Goal: Task Accomplishment & Management: Manage account settings

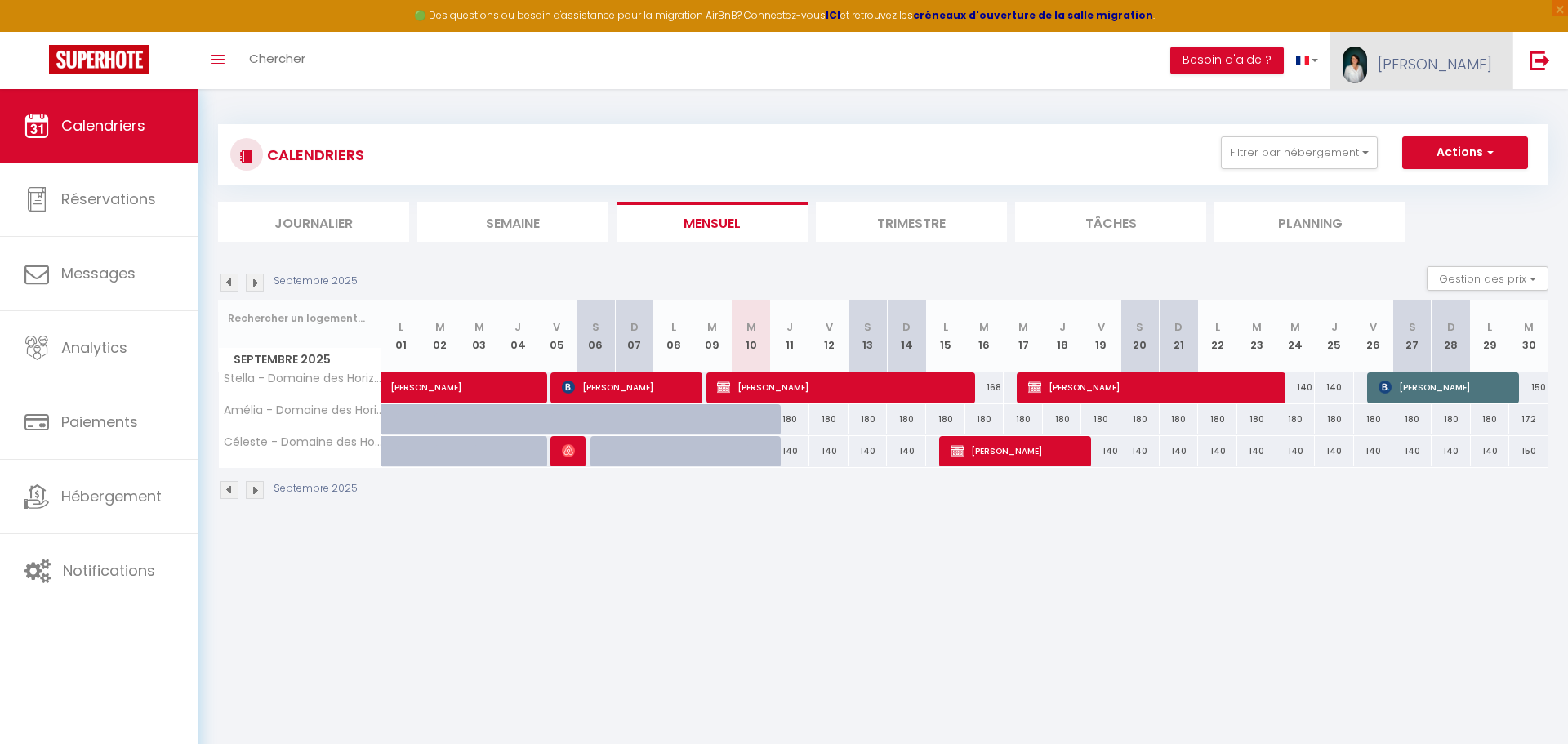
click at [1464, 64] on span "[PERSON_NAME]" at bounding box center [1435, 64] width 115 height 21
click at [1452, 142] on link "Équipe" at bounding box center [1447, 142] width 120 height 27
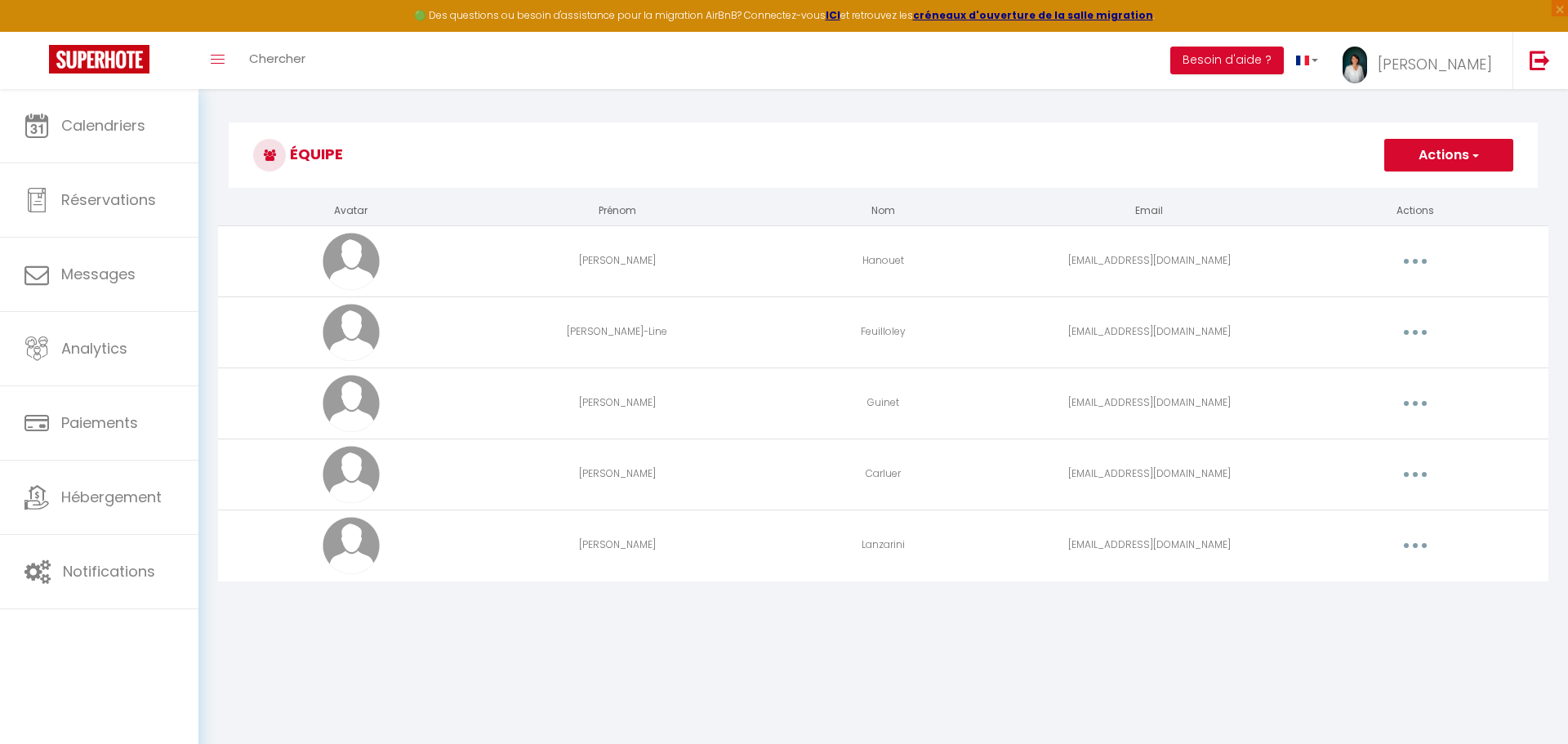
click at [1408, 397] on button "button" at bounding box center [1415, 403] width 46 height 26
click at [1356, 470] on link "Supprimer" at bounding box center [1372, 470] width 120 height 27
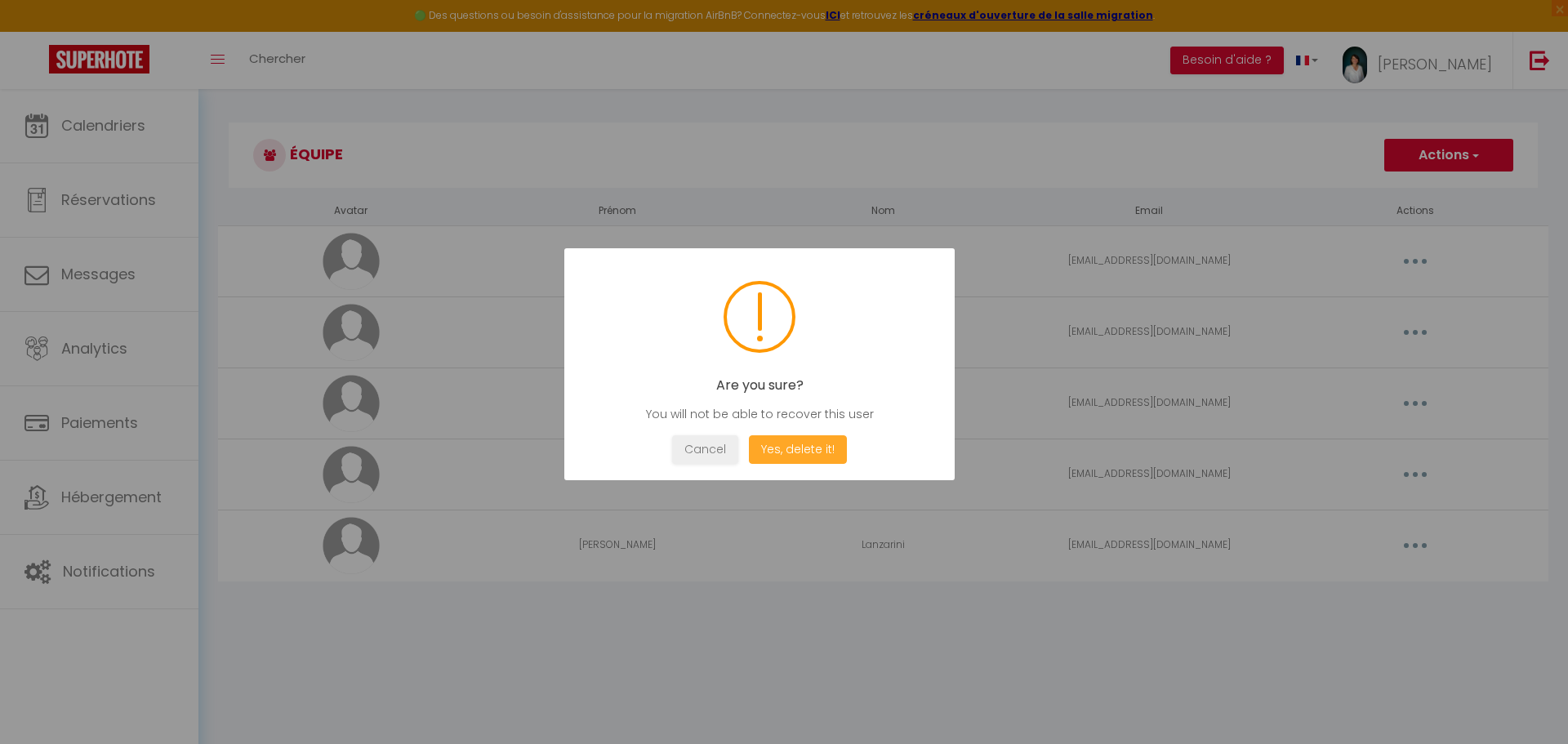
click at [804, 456] on button "Yes, delete it!" at bounding box center [798, 450] width 98 height 28
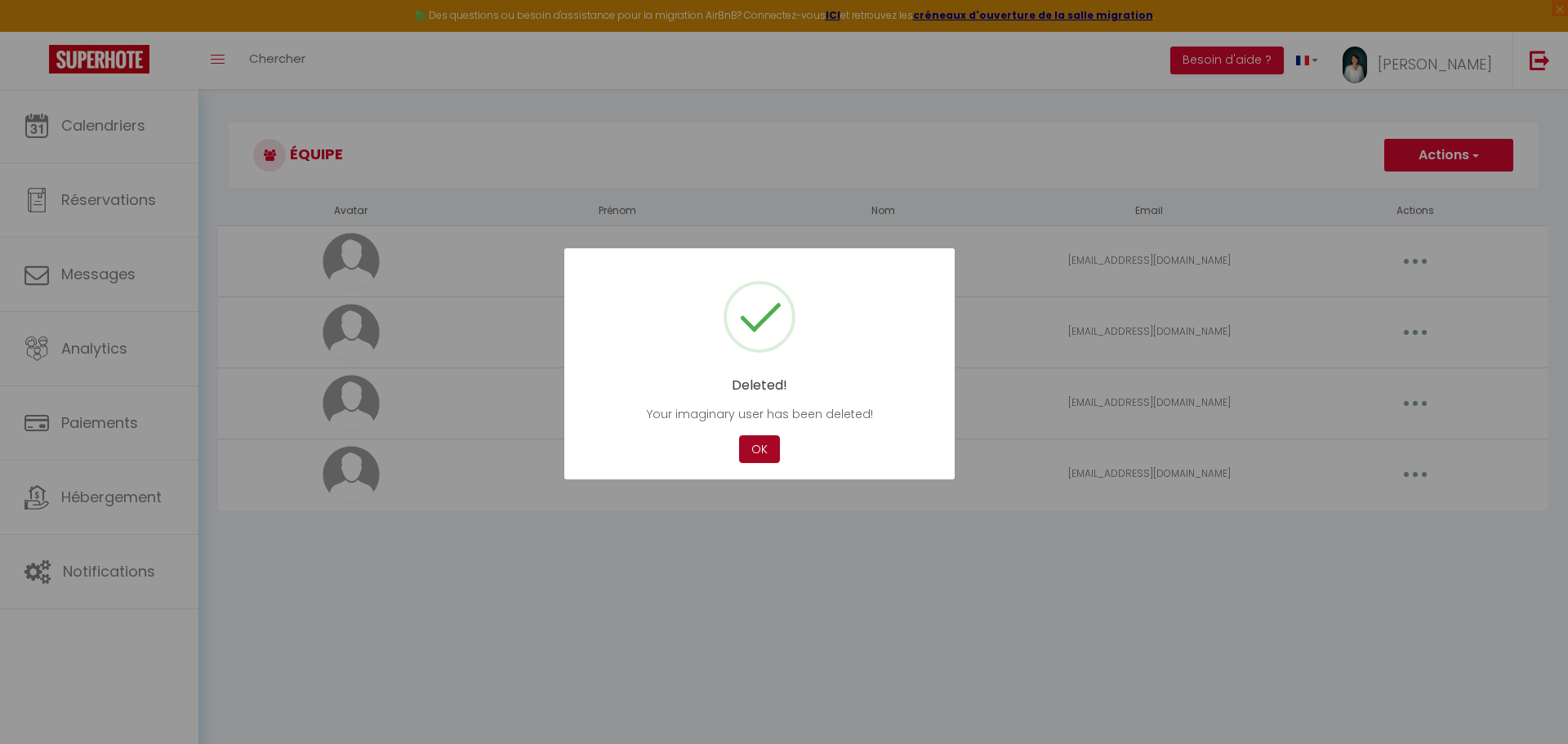
click at [764, 457] on button "OK" at bounding box center [759, 450] width 41 height 28
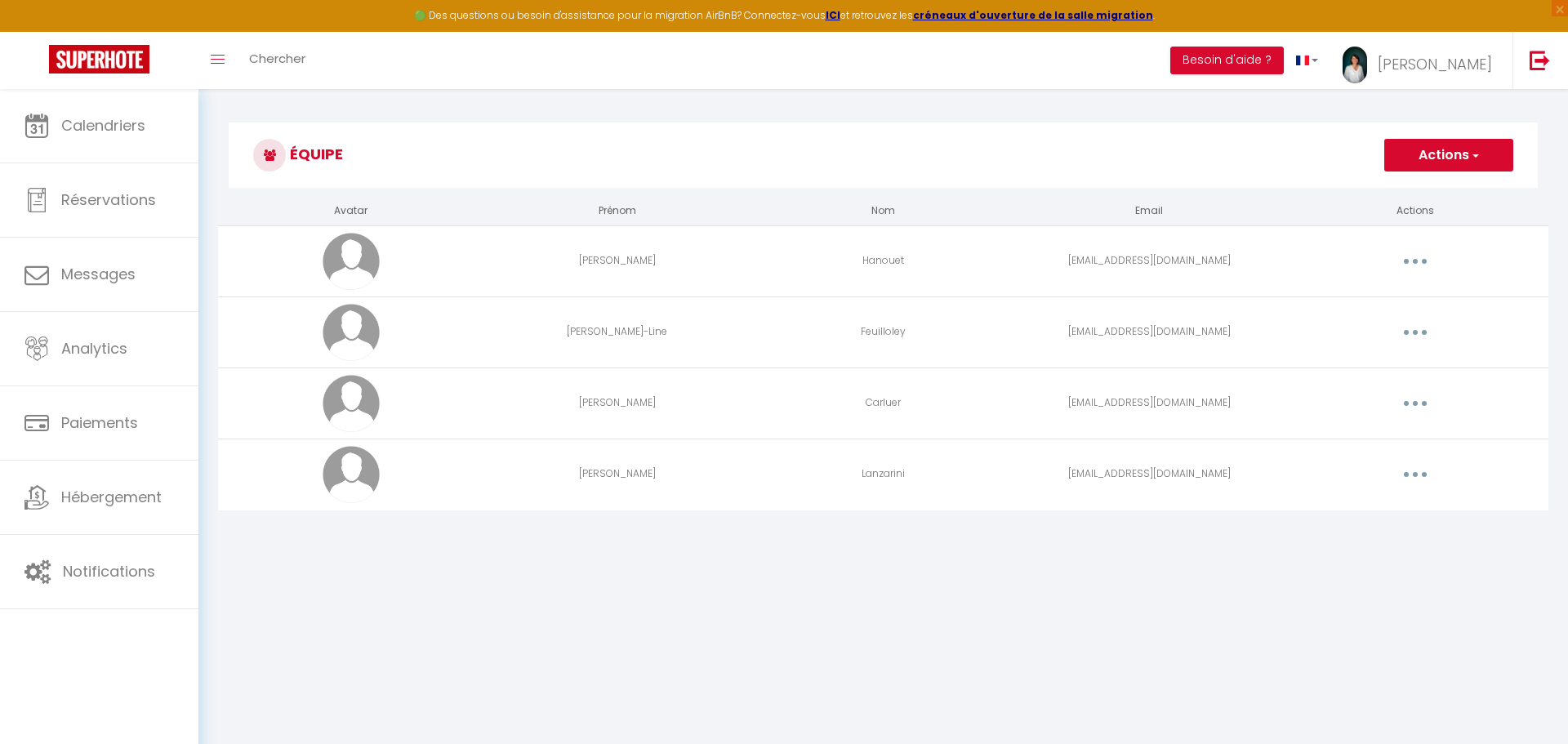
click at [1407, 400] on button "button" at bounding box center [1415, 403] width 46 height 26
click at [1338, 471] on link "Supprimer" at bounding box center [1372, 470] width 120 height 27
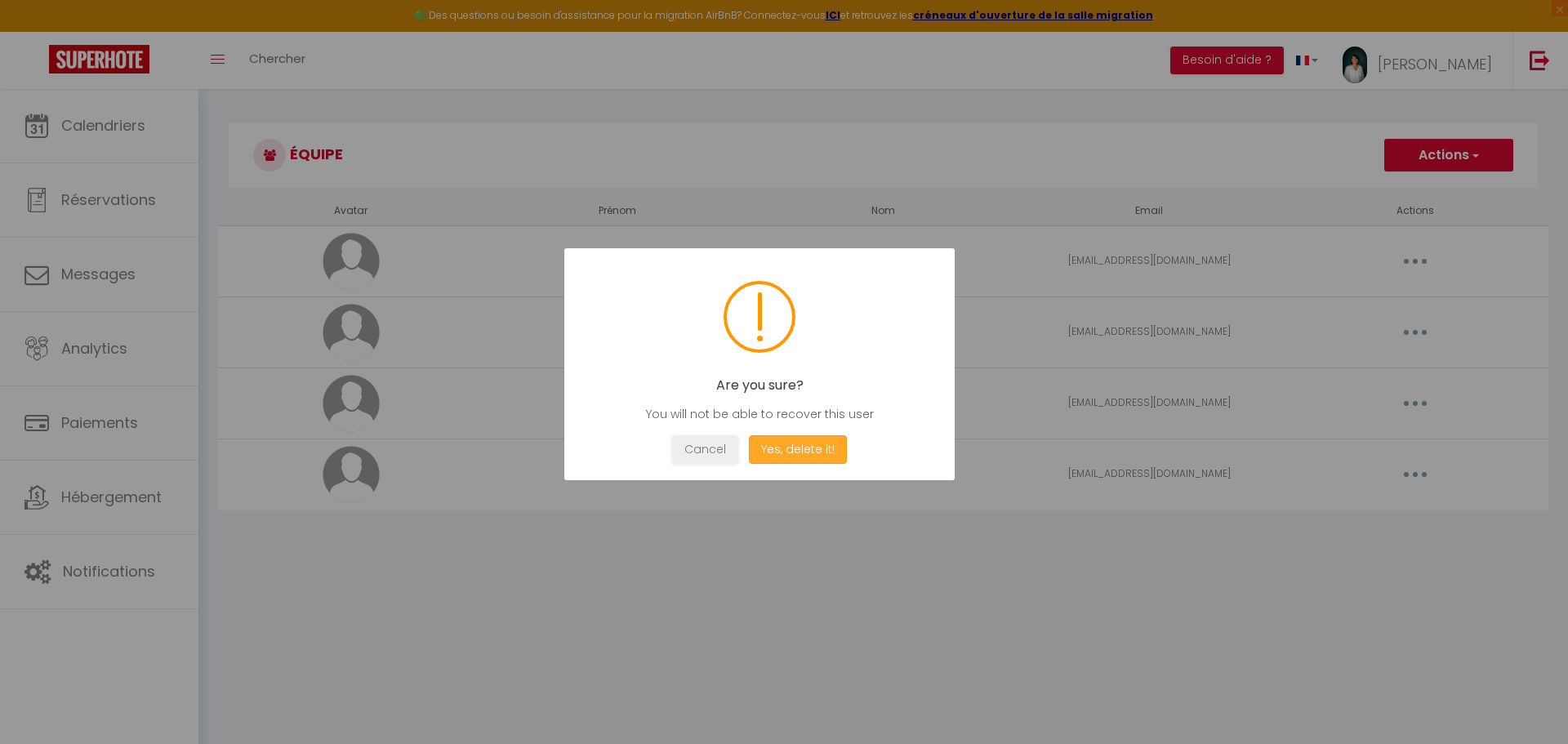
click at [772, 454] on button "Yes, delete it!" at bounding box center [798, 450] width 98 height 28
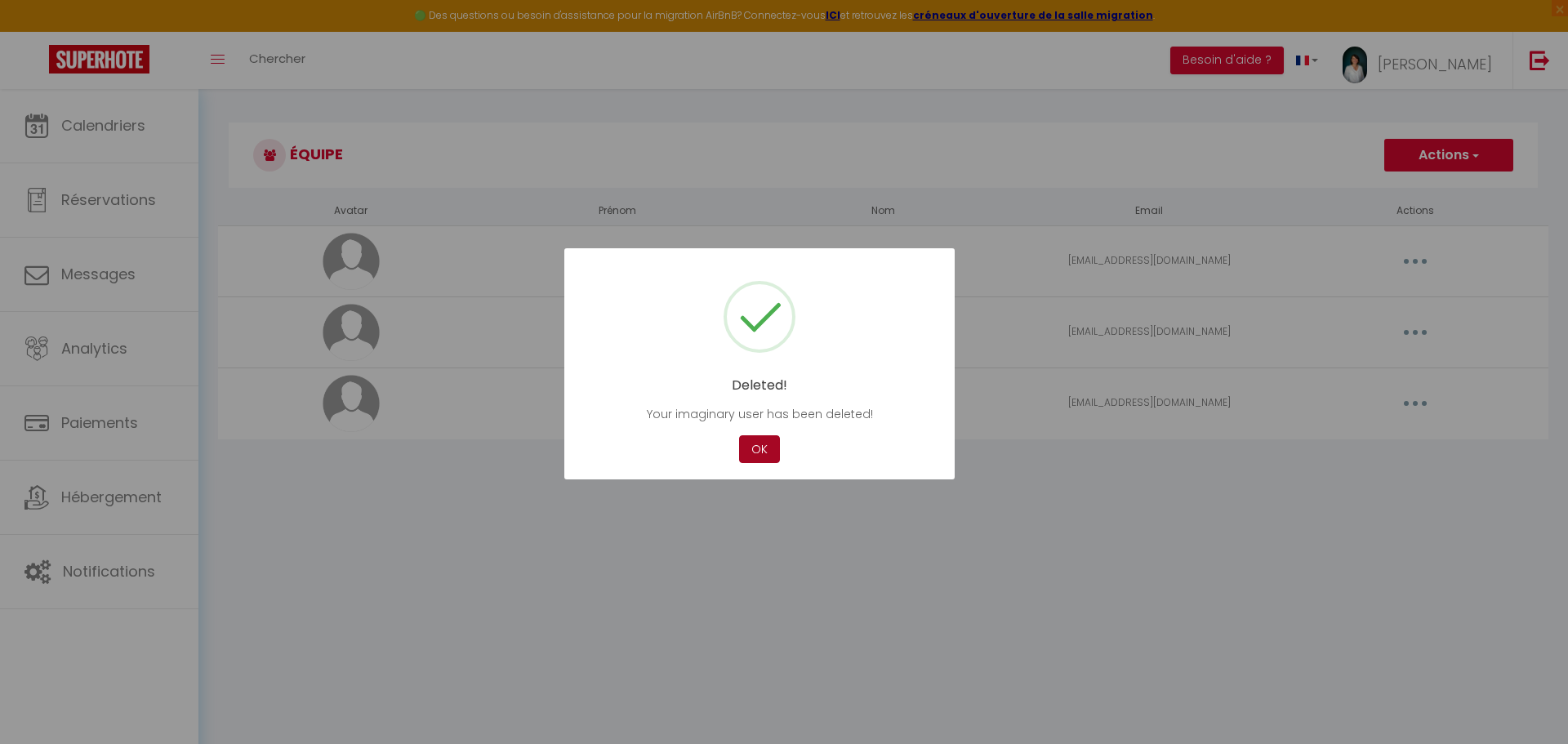
click at [761, 450] on button "OK" at bounding box center [759, 450] width 41 height 28
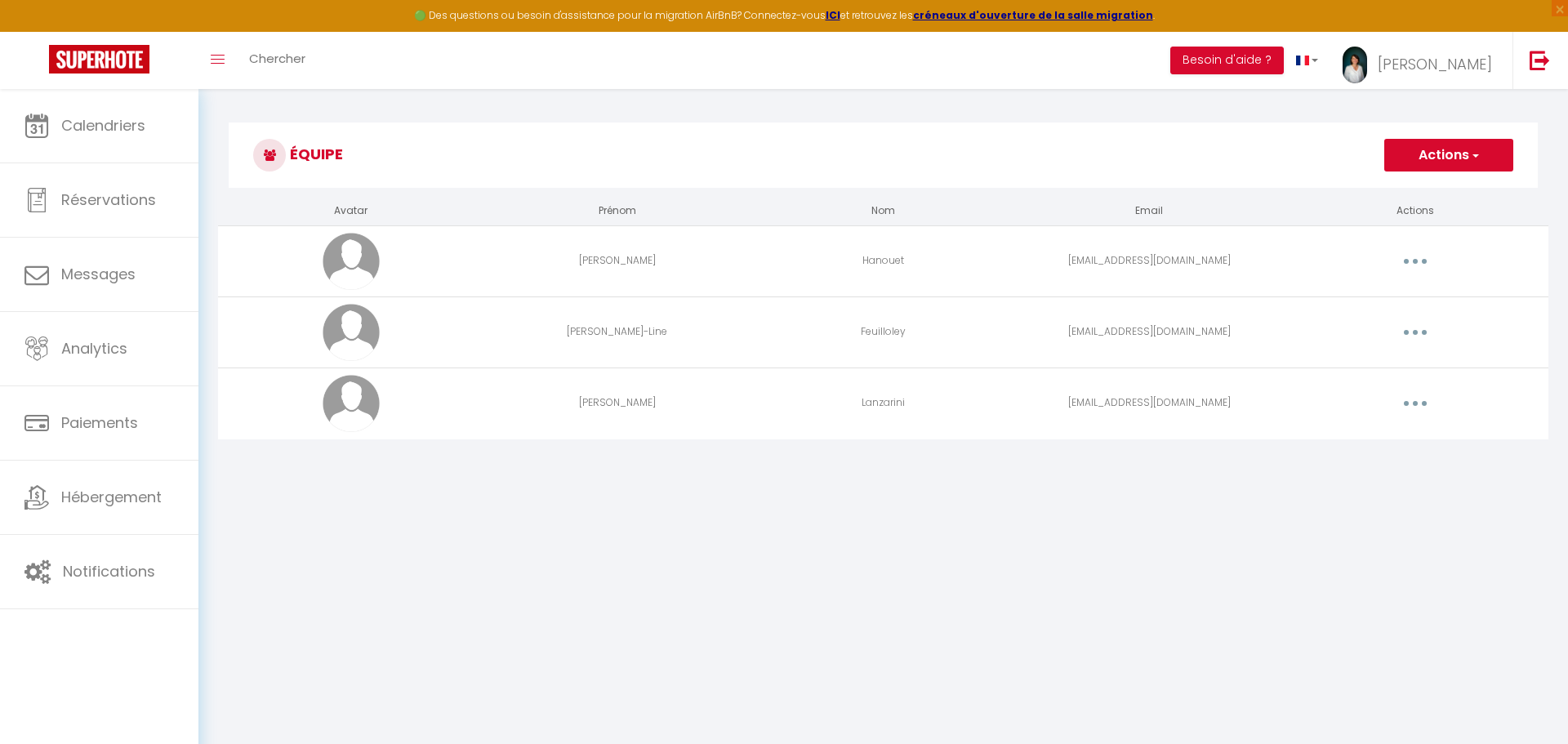
click at [1418, 326] on button "button" at bounding box center [1415, 332] width 46 height 26
click at [1360, 393] on link "Supprimer" at bounding box center [1372, 399] width 120 height 27
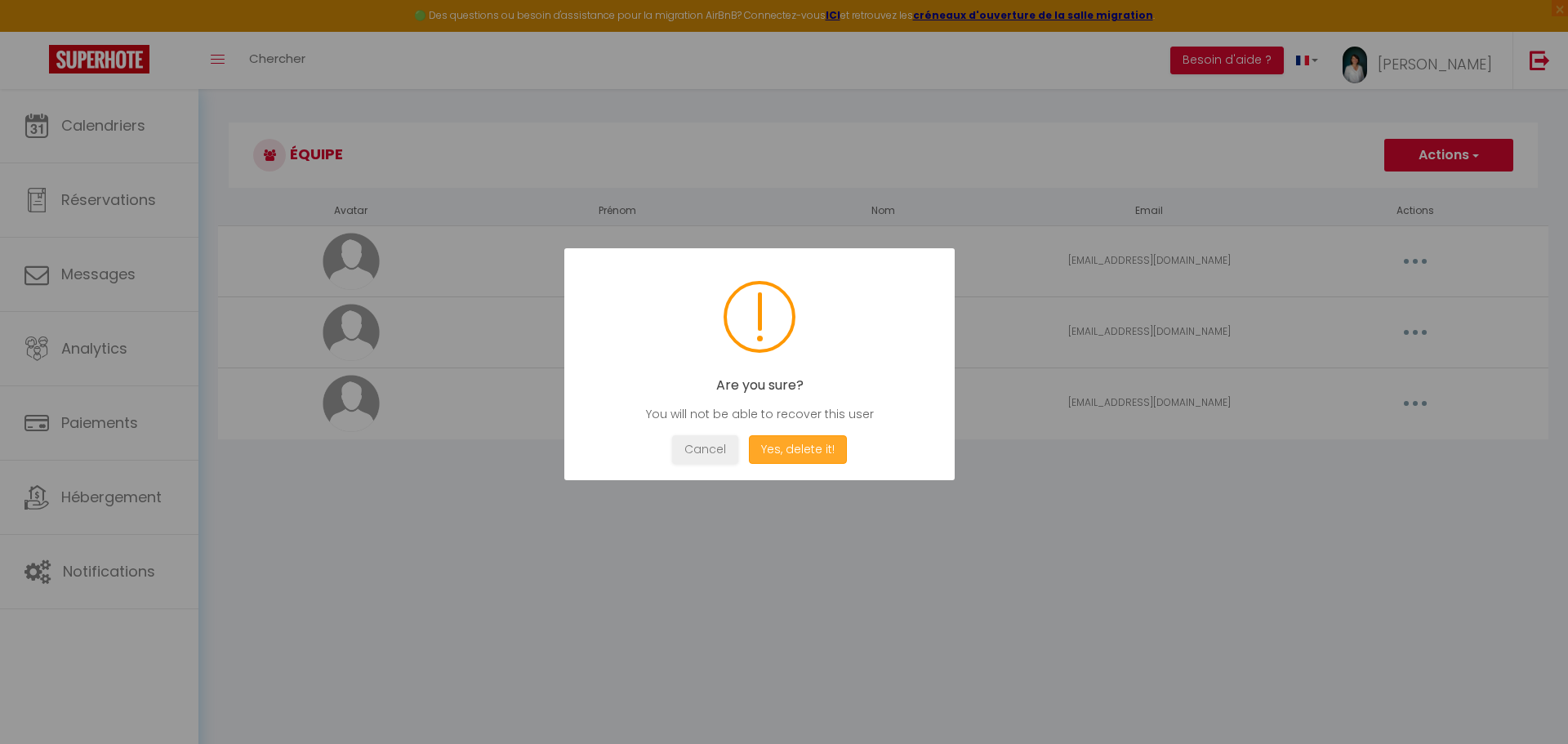
click at [833, 450] on button "Yes, delete it!" at bounding box center [798, 450] width 98 height 28
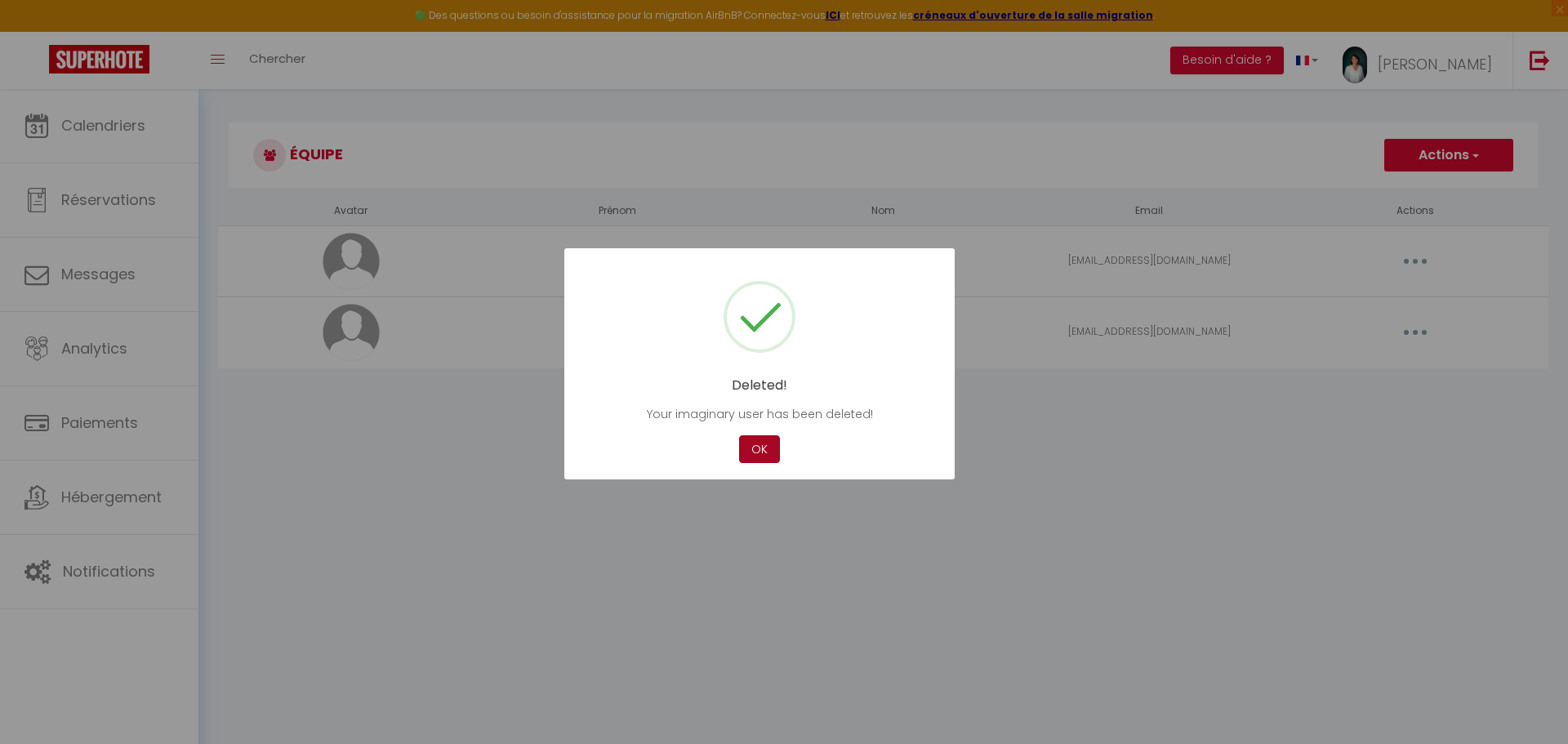
click at [769, 456] on button "OK" at bounding box center [759, 450] width 41 height 28
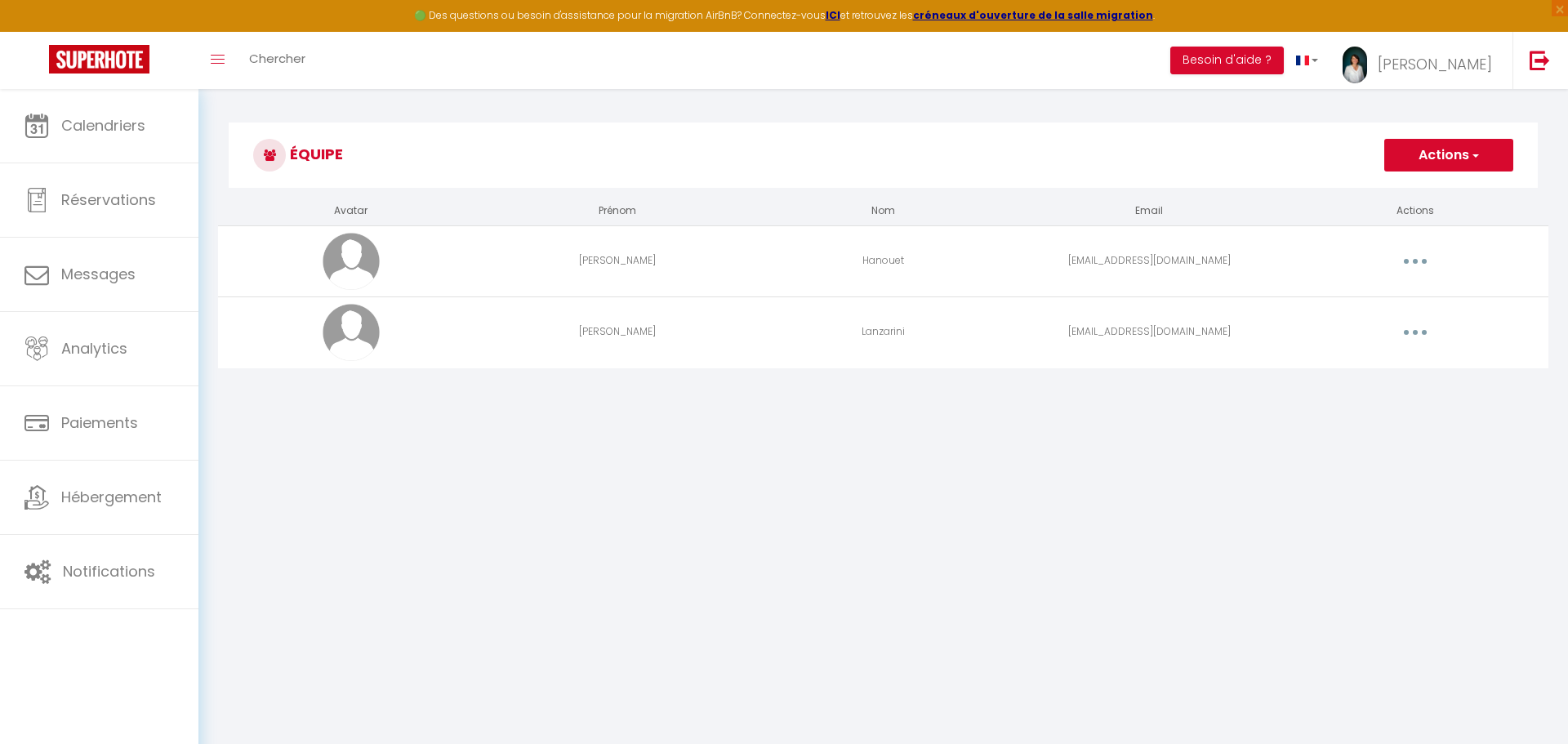
click at [1433, 334] on button "button" at bounding box center [1415, 332] width 46 height 26
click at [1365, 362] on link "Editer" at bounding box center [1372, 370] width 120 height 27
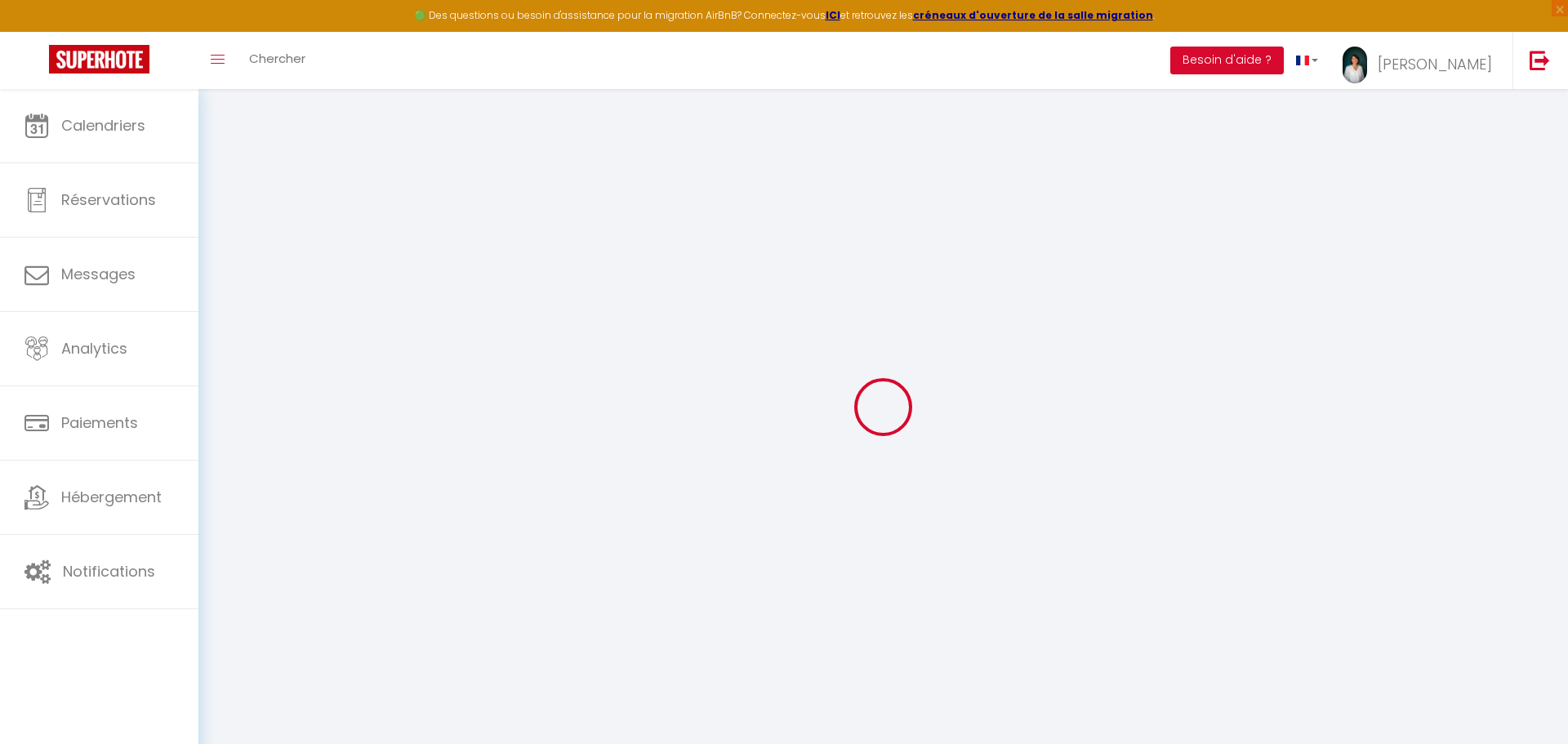
type input "Romain"
type input "Lanzarini"
type input "romain.lanzarini@acg-audit.fr"
type textarea "https://app.superhote.com/#/connect/yBq9nrvVCA"
checkbox input "false"
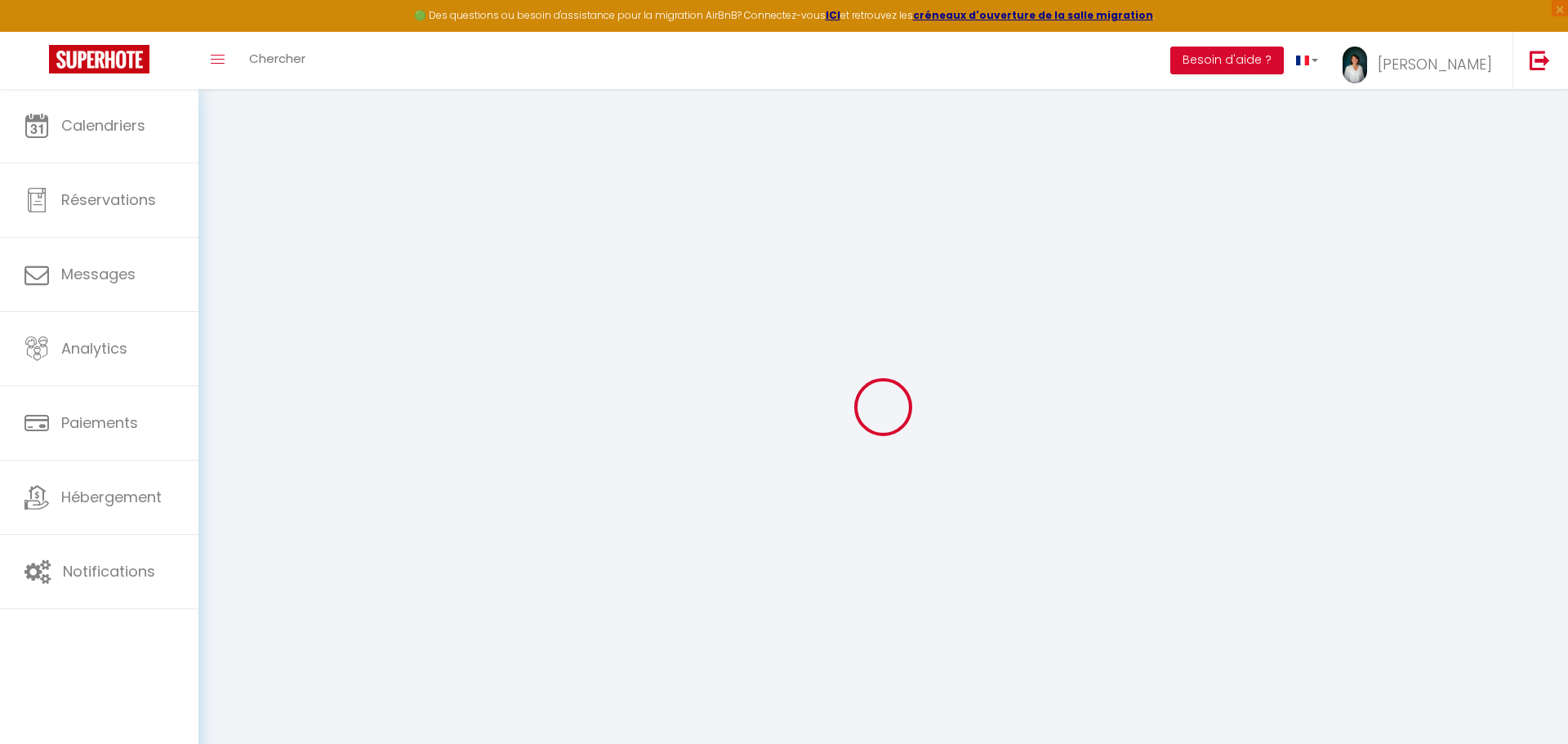
checkbox input "false"
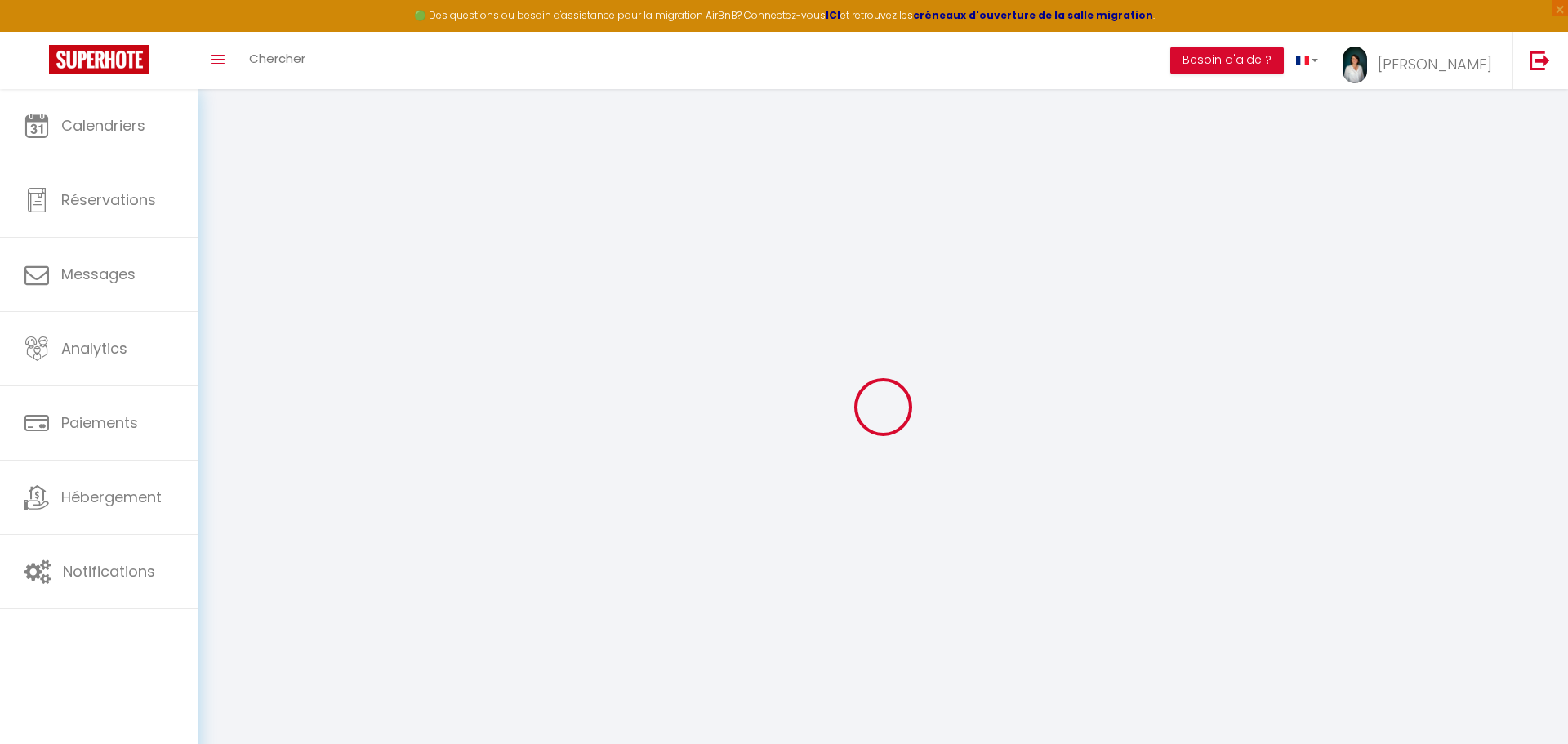
checkbox input "true"
checkbox input "false"
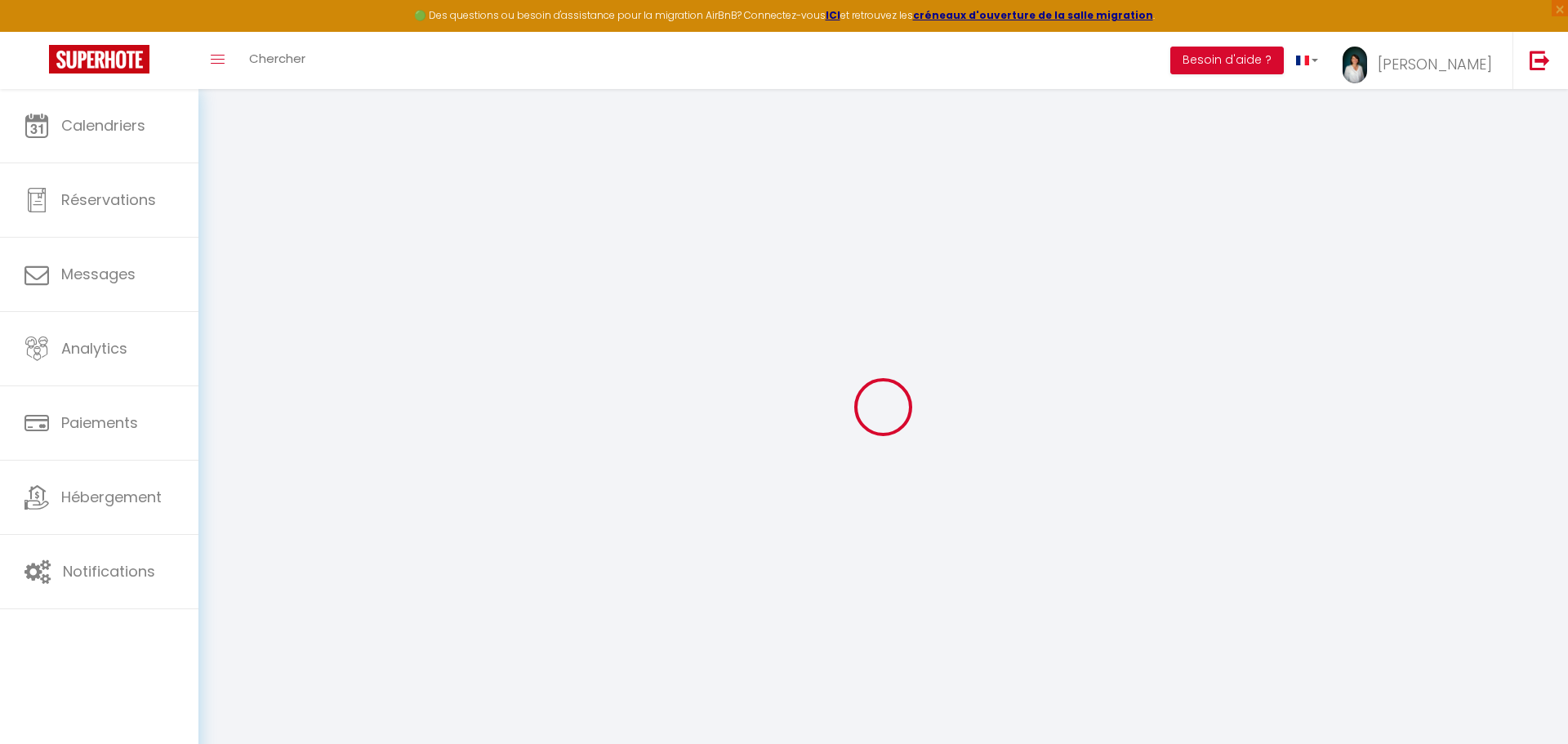
checkbox input "true"
checkbox input "false"
checkbox input "true"
select select
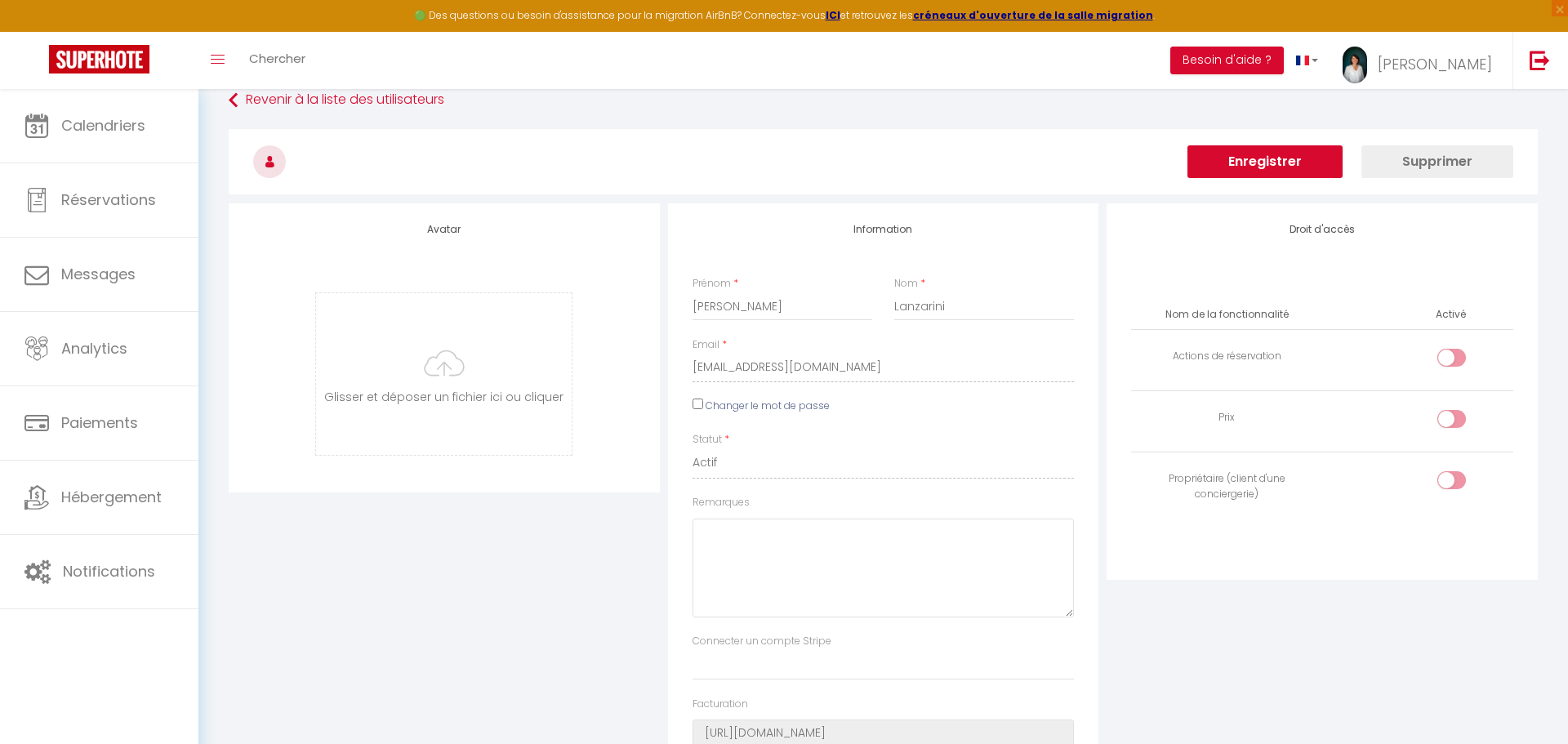
scroll to position [22, 0]
click at [1449, 422] on div at bounding box center [1452, 420] width 28 height 18
click at [1452, 422] on input "checkbox" at bounding box center [1466, 422] width 28 height 24
checkbox input "true"
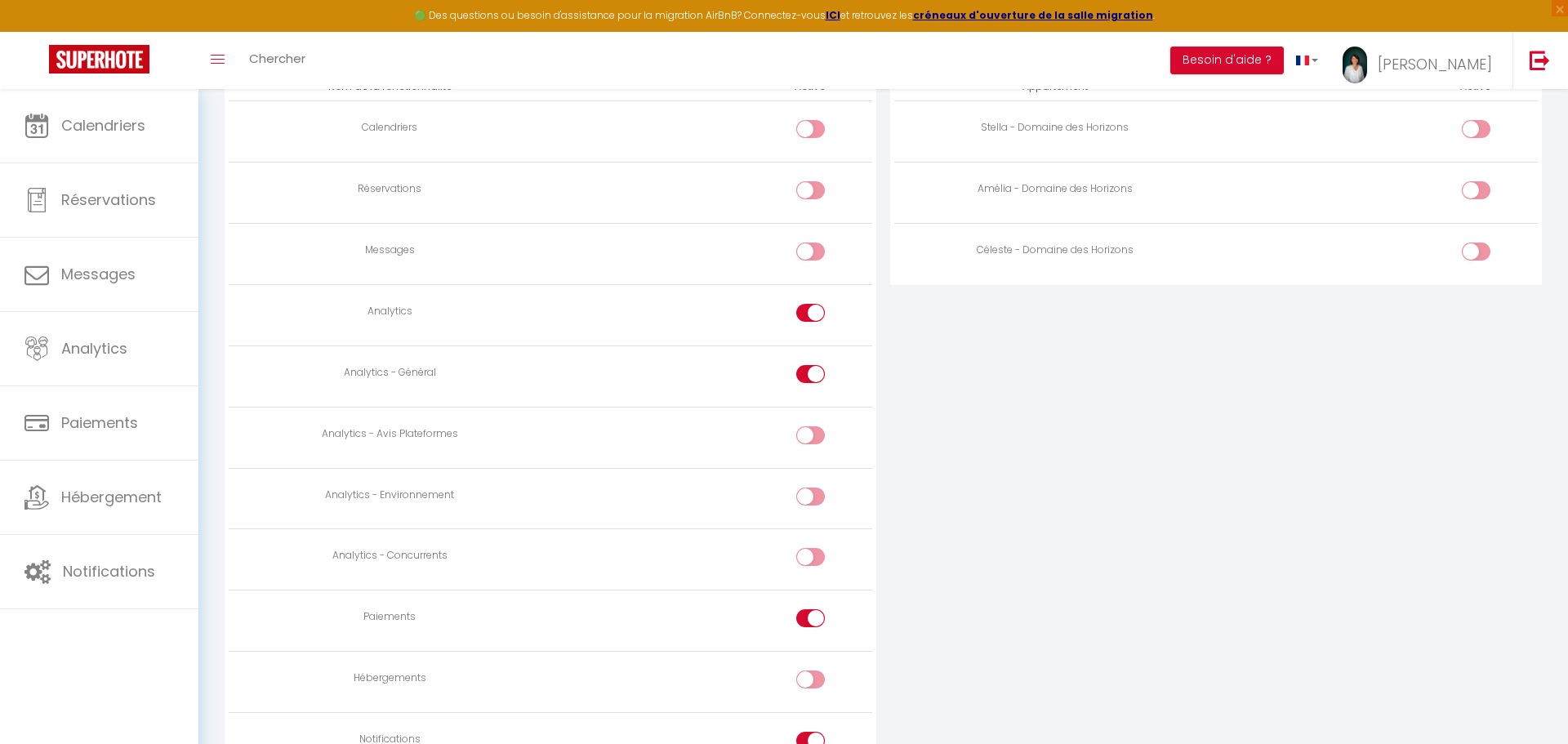
scroll to position [942, 0]
click at [800, 184] on div at bounding box center [810, 189] width 28 height 18
click at [811, 184] on input "checkbox" at bounding box center [825, 191] width 28 height 24
checkbox input "true"
click at [802, 129] on div at bounding box center [810, 128] width 28 height 18
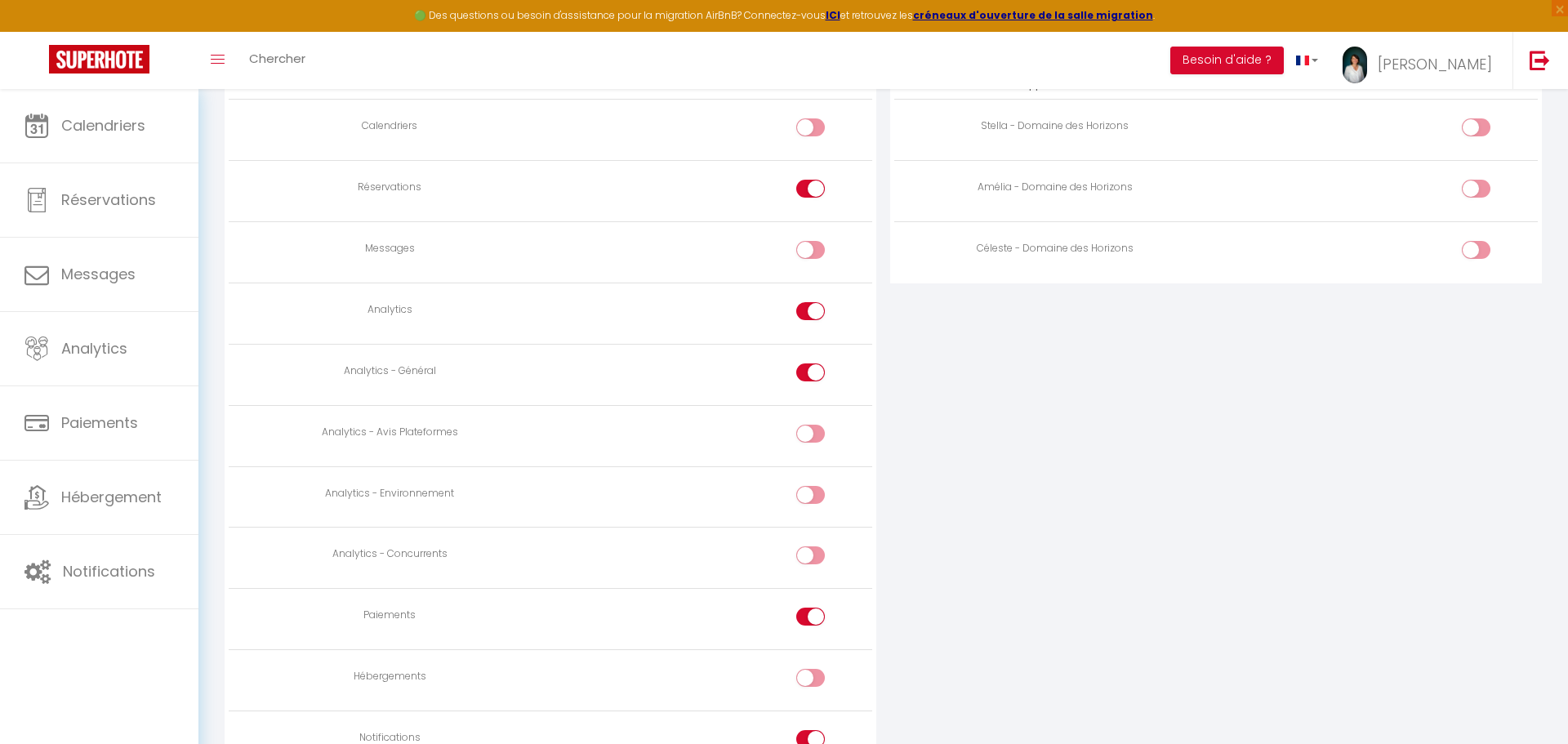
click at [811, 129] on input "checkbox" at bounding box center [825, 131] width 28 height 24
checkbox input "true"
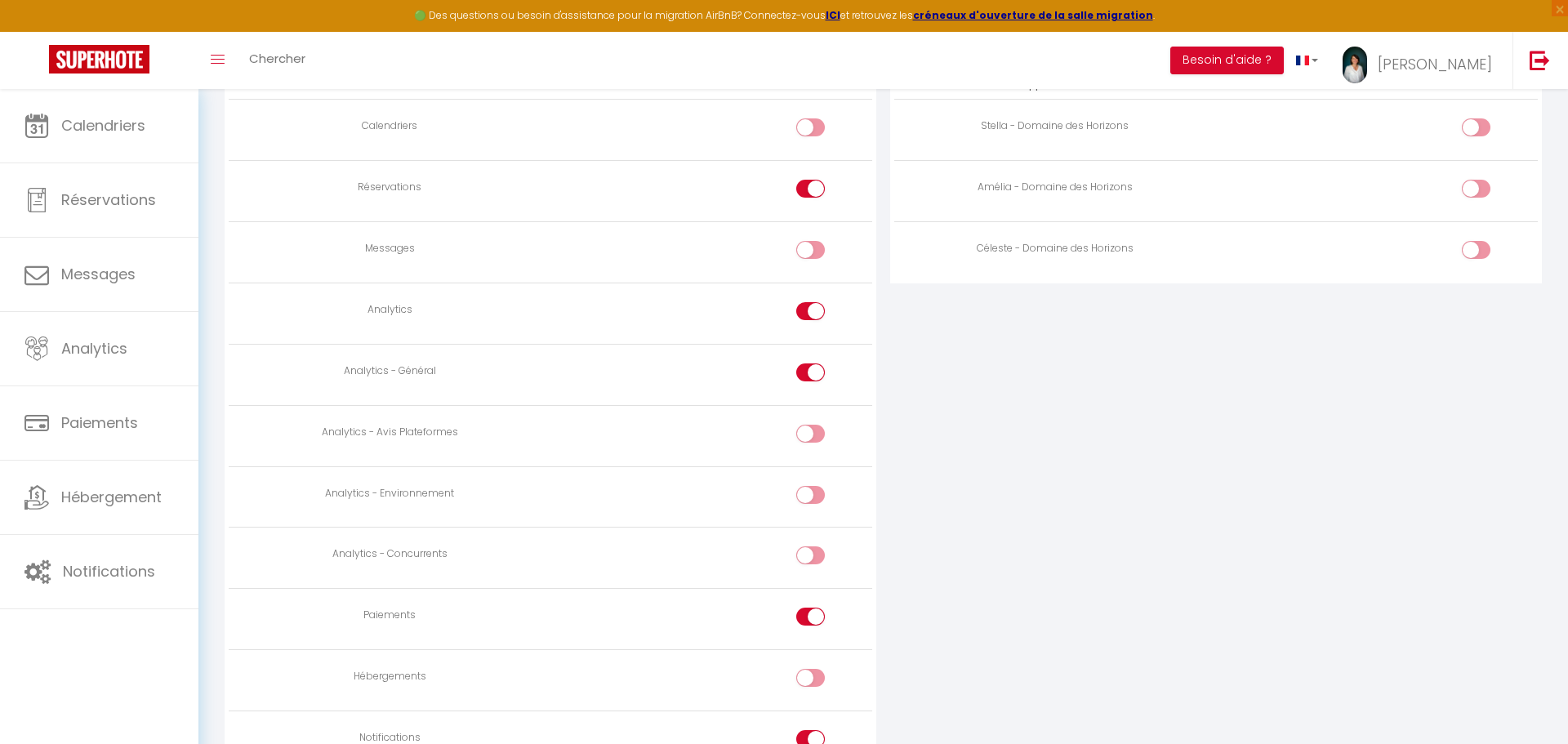
checkbox input "true"
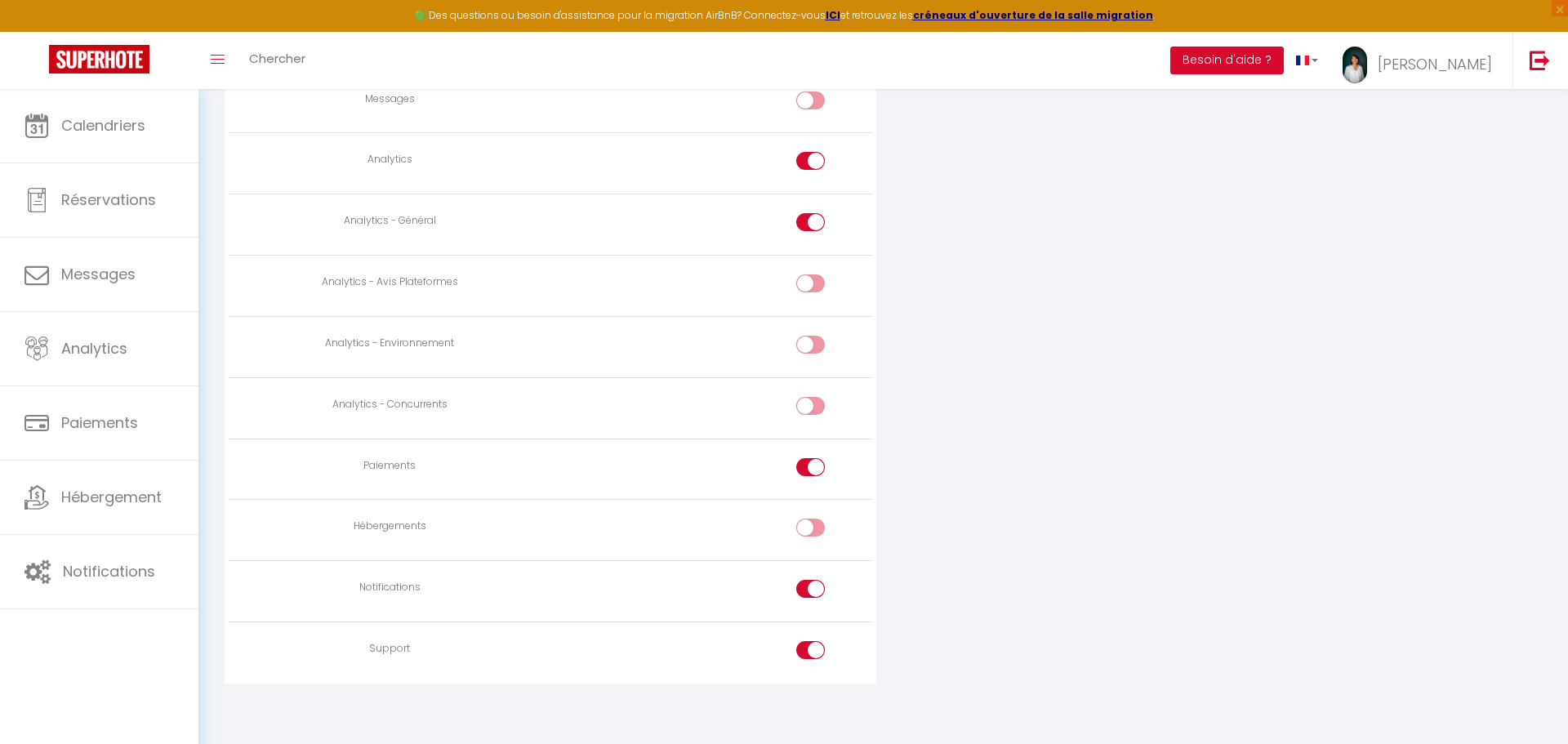
scroll to position [0, 0]
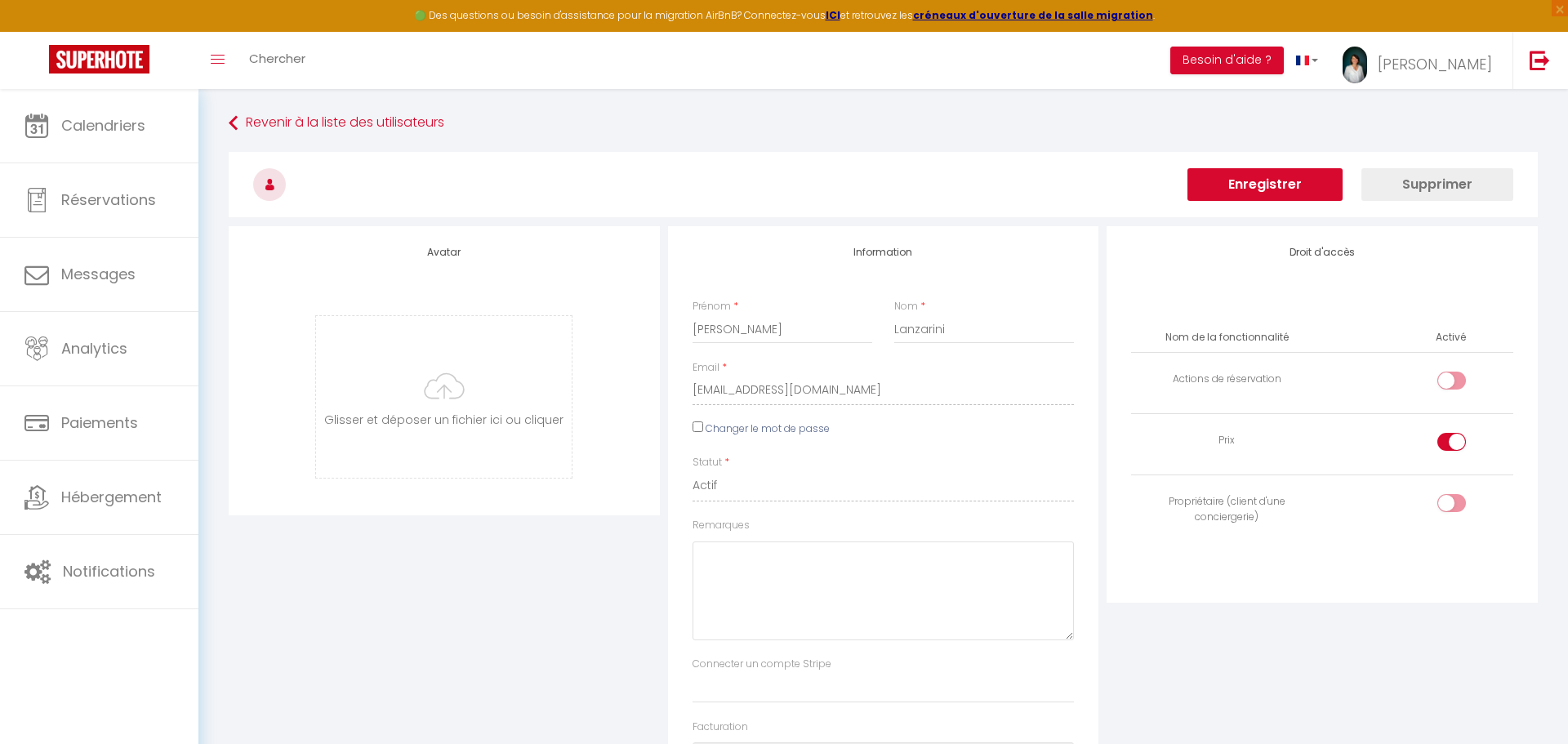
click at [1235, 185] on button "Enregistrer" at bounding box center [1265, 184] width 155 height 32
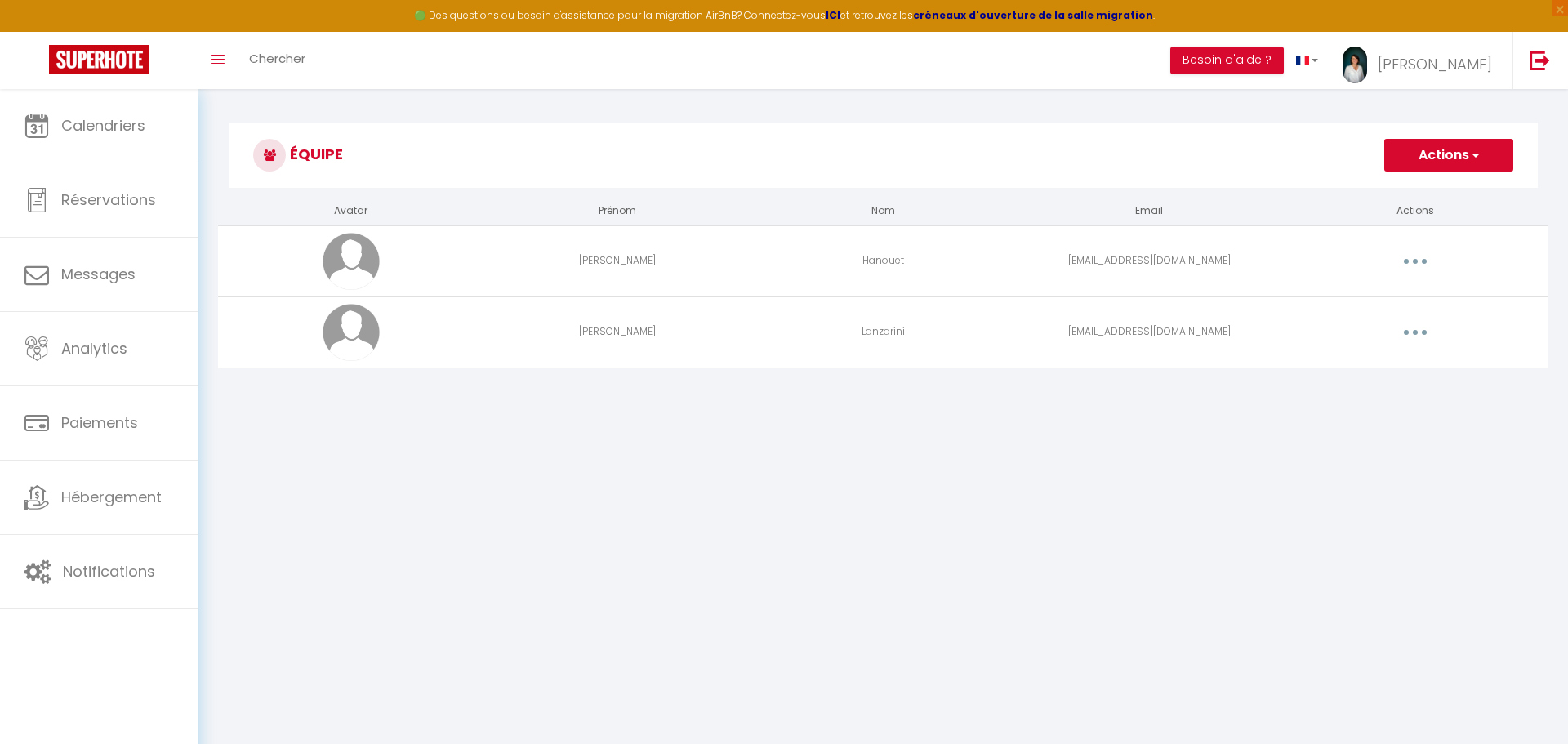
click at [1409, 337] on button "button" at bounding box center [1415, 332] width 46 height 26
click at [1342, 362] on link "Editer" at bounding box center [1372, 370] width 120 height 27
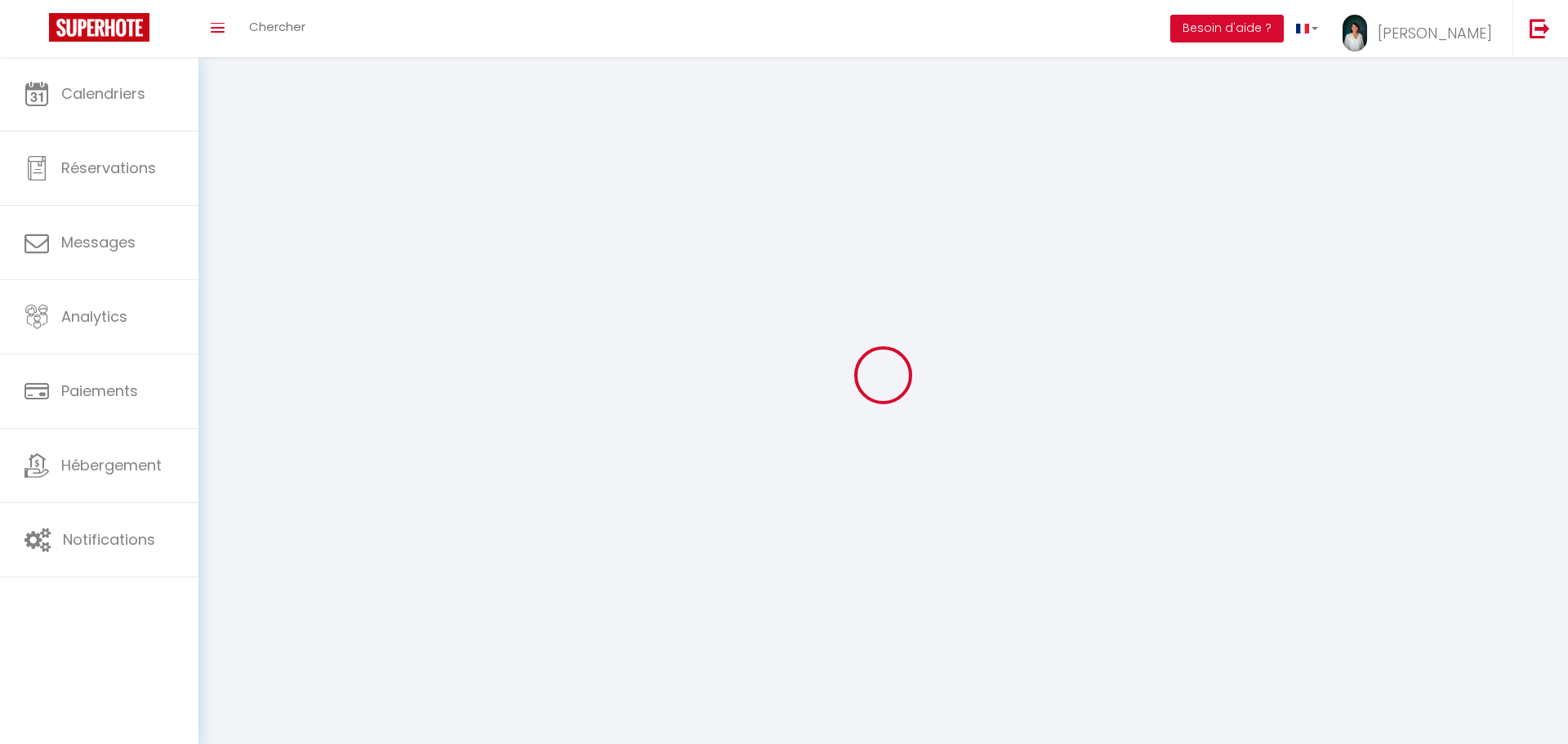
type input "Romain"
type input "Lanzarini"
type input "romain.lanzarini@acg-audit.fr"
type textarea "https://app.superhote.com/#/connect/yBq9nrvVCA"
checkbox input "false"
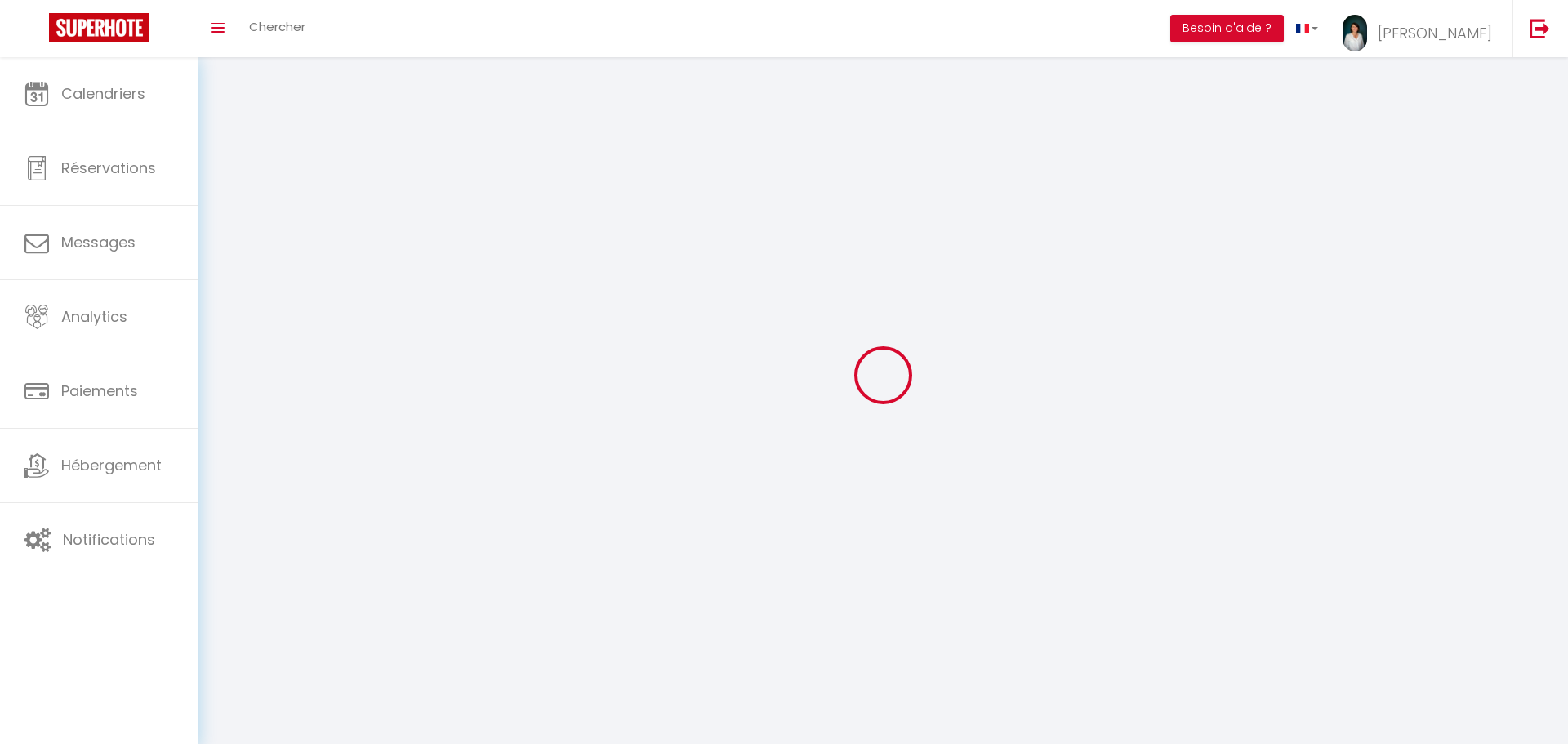
checkbox input "true"
checkbox input "false"
checkbox input "true"
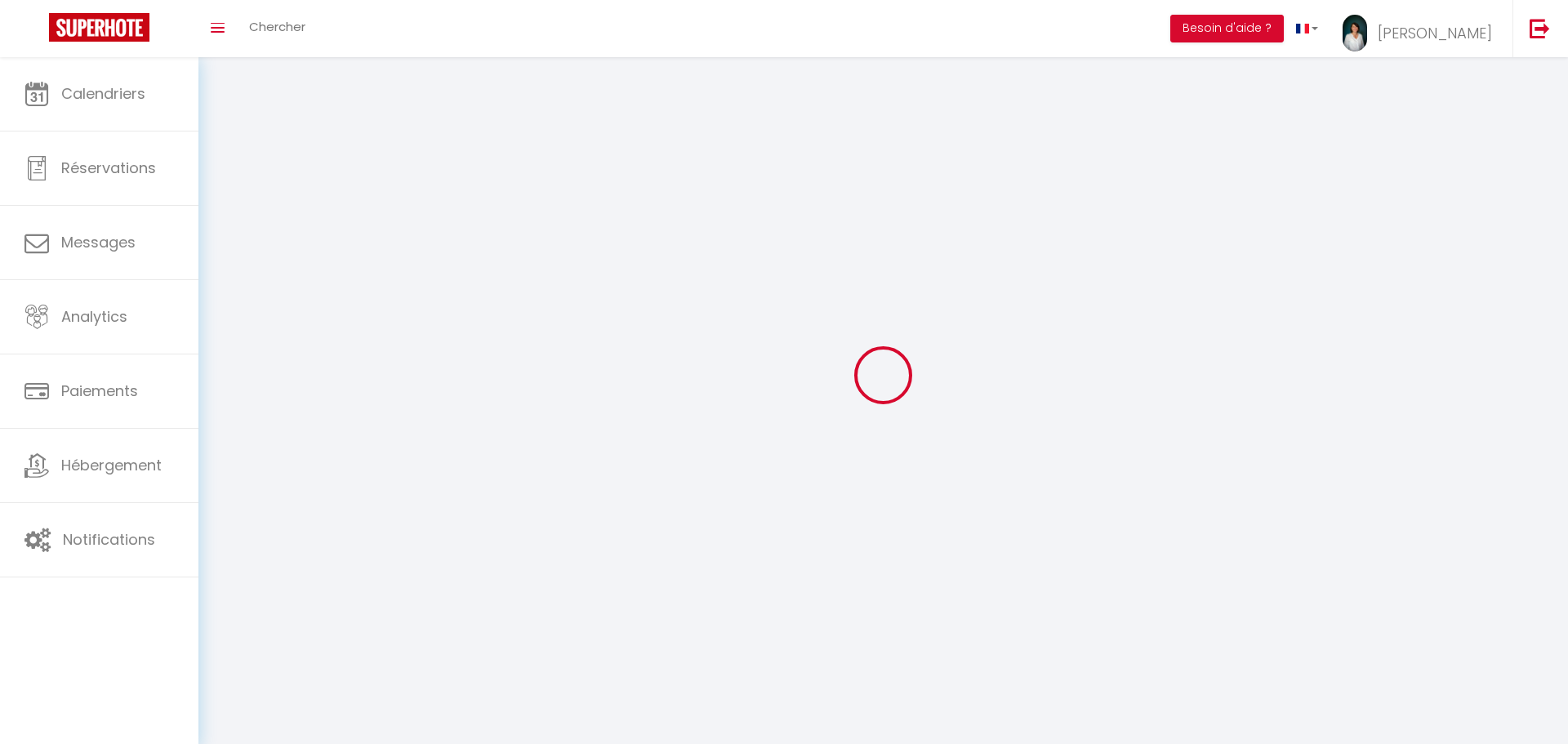
checkbox input "true"
checkbox input "false"
checkbox input "true"
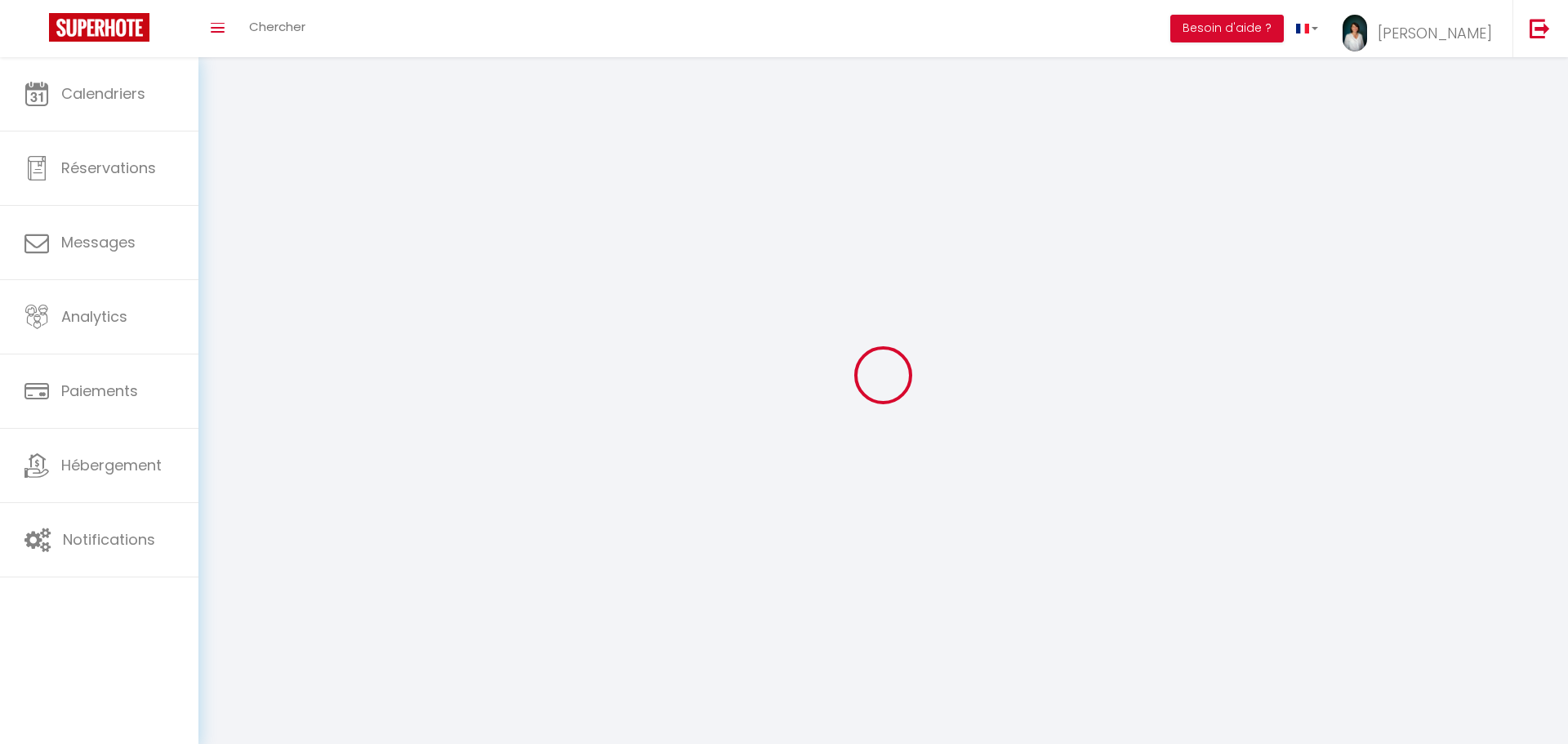
checkbox input "true"
checkbox input "false"
checkbox input "true"
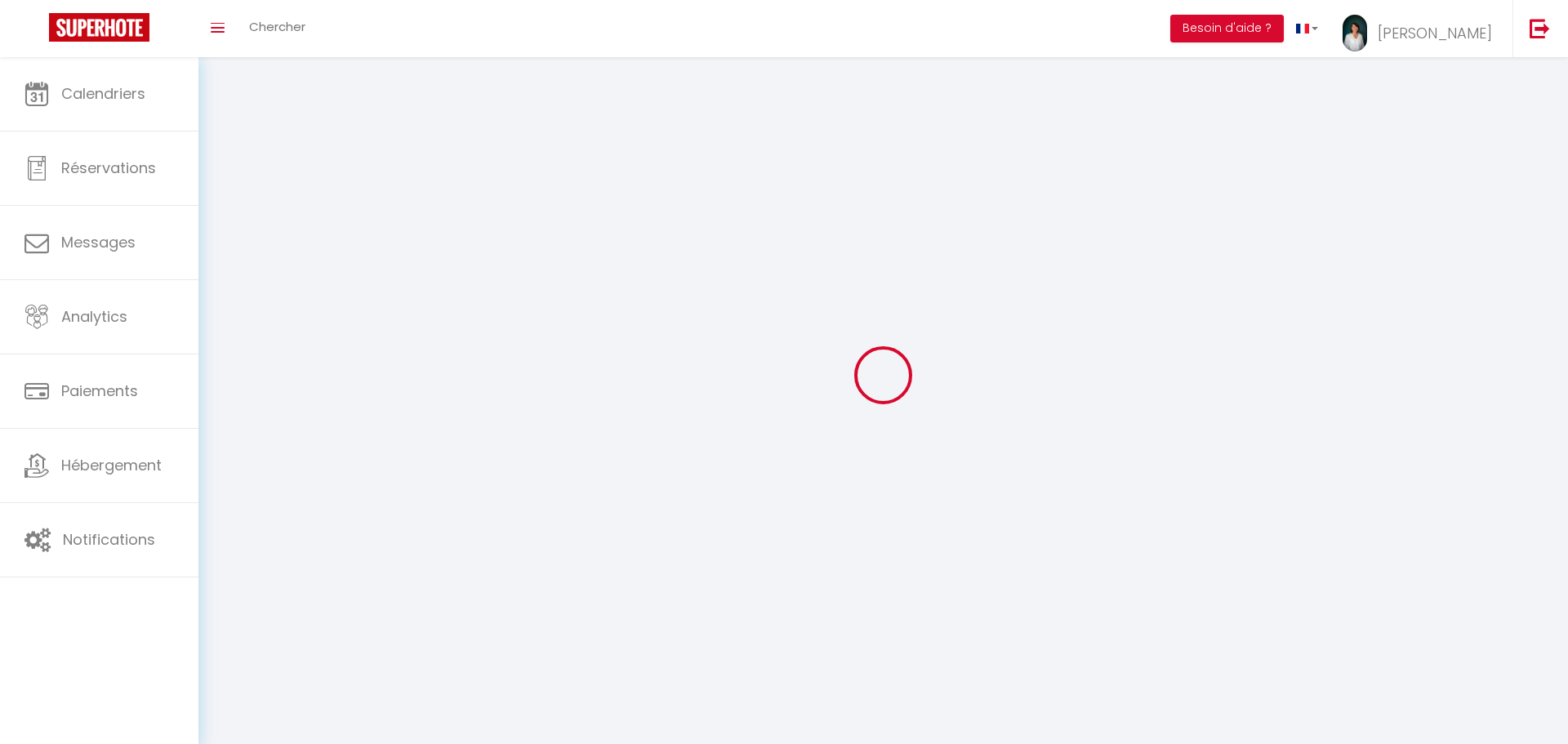
checkbox input "false"
checkbox input "true"
select select
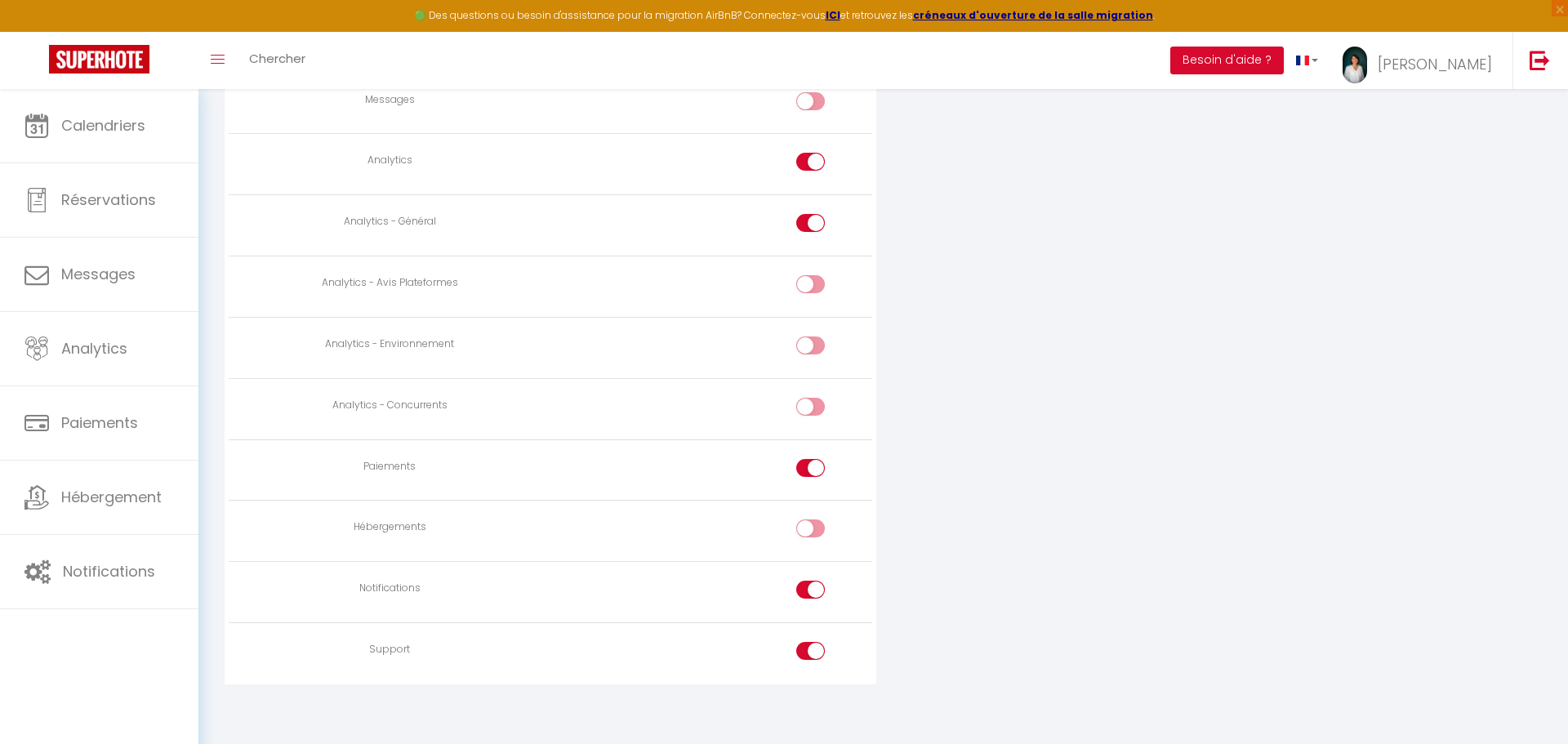
scroll to position [1342, 0]
click at [805, 525] on div at bounding box center [810, 523] width 28 height 18
click at [811, 525] on input "checkbox" at bounding box center [825, 525] width 28 height 24
checkbox input "true"
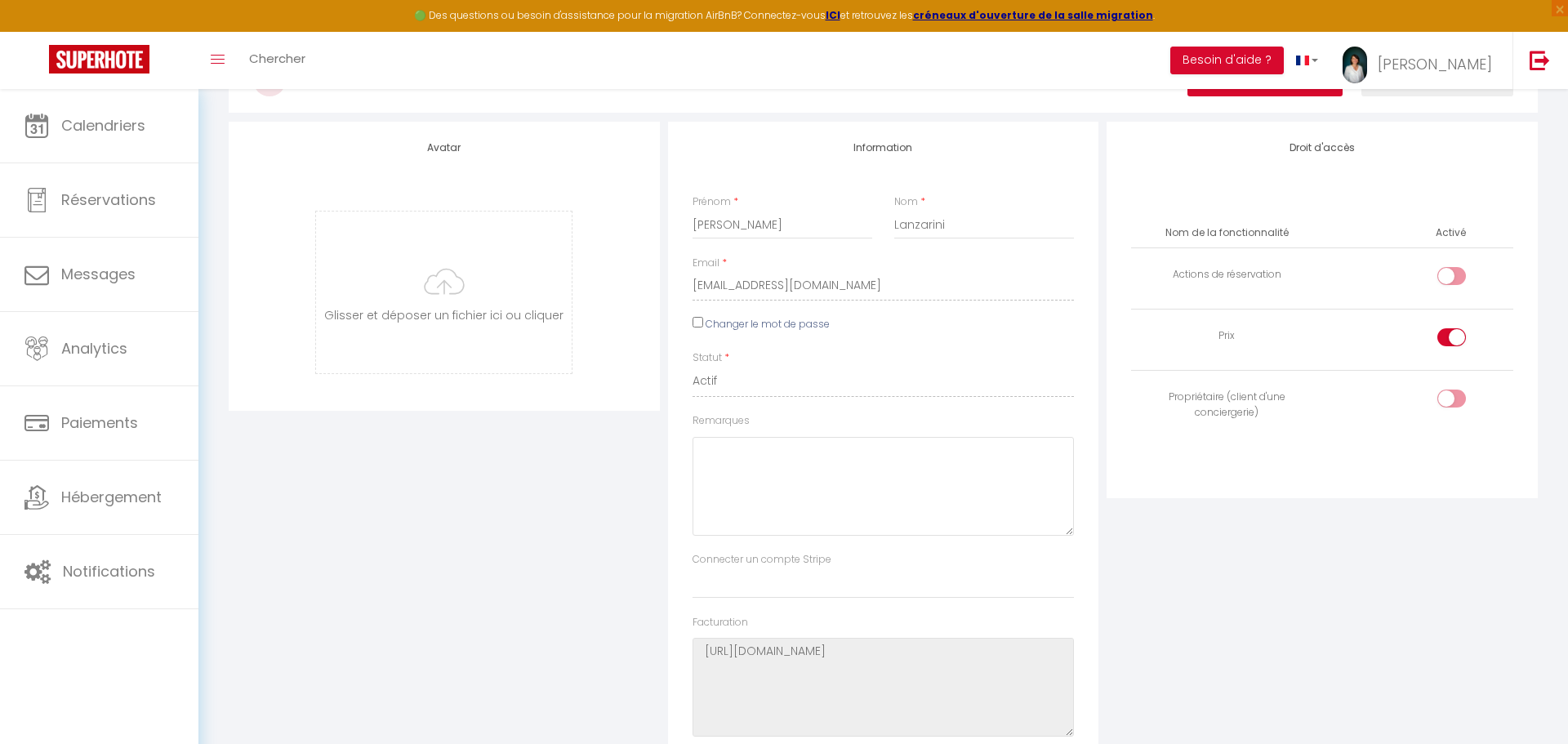
scroll to position [0, 0]
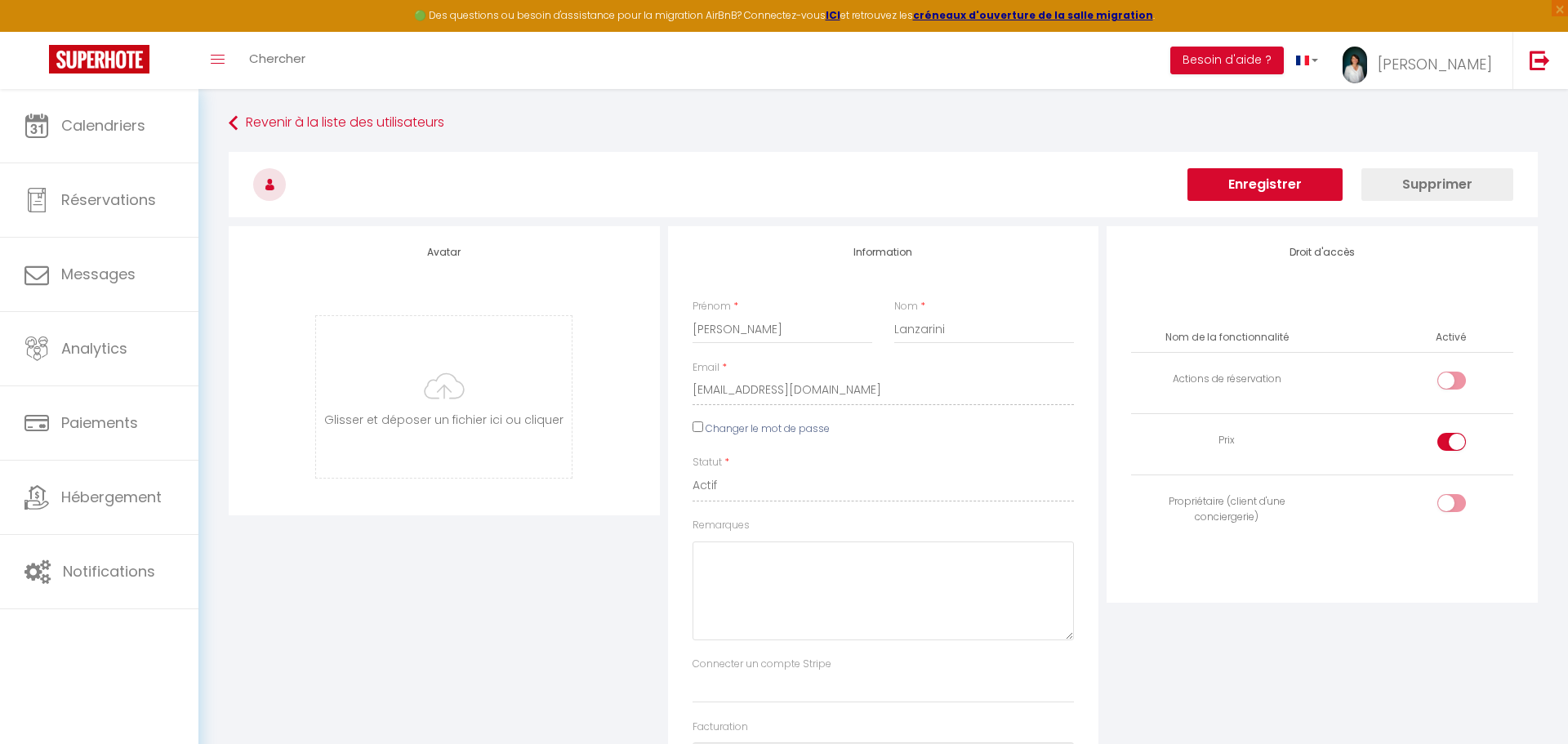
click at [1251, 187] on button "Enregistrer" at bounding box center [1265, 184] width 155 height 32
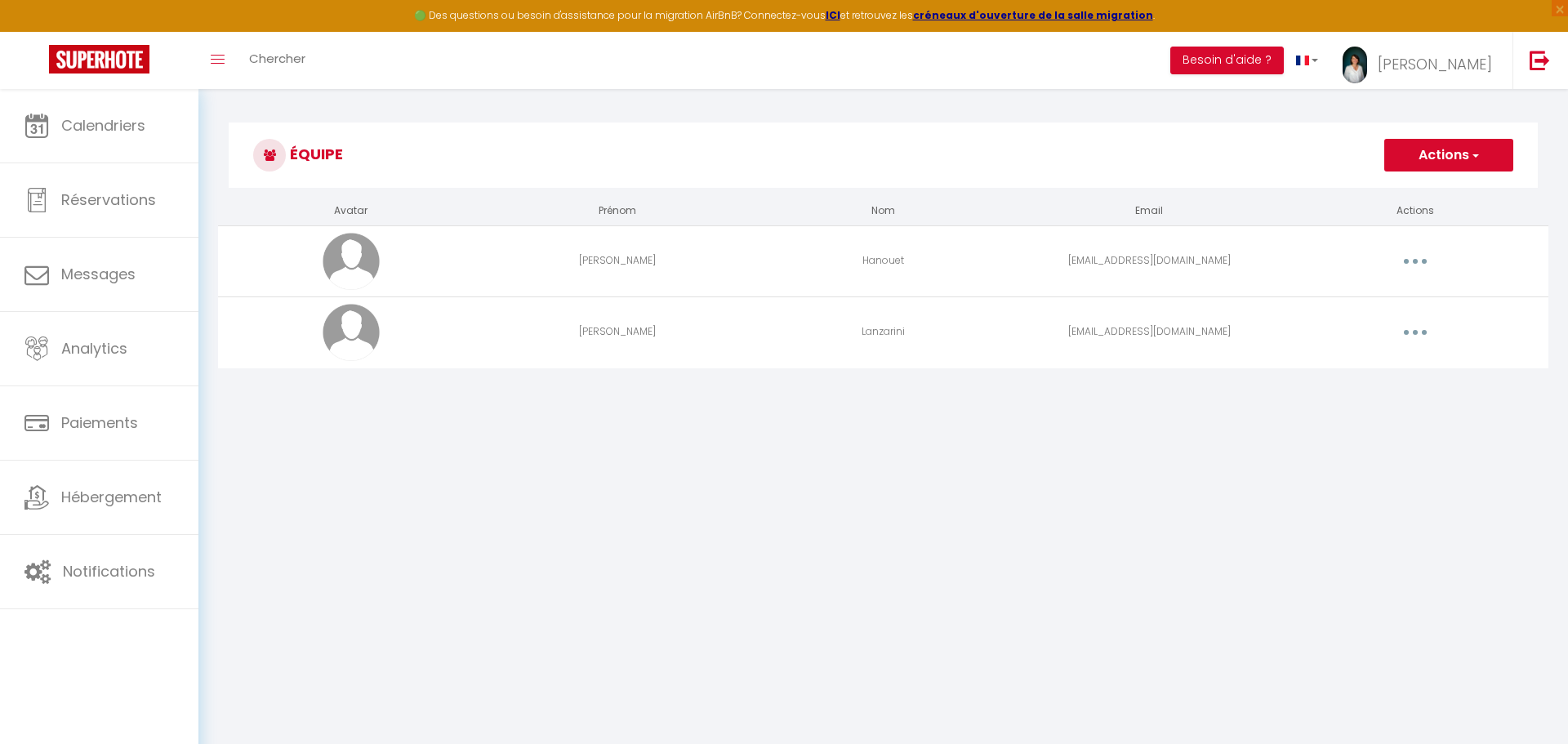
click at [1418, 155] on button "Actions" at bounding box center [1448, 155] width 129 height 32
click at [1472, 71] on span "[PERSON_NAME]" at bounding box center [1435, 64] width 115 height 21
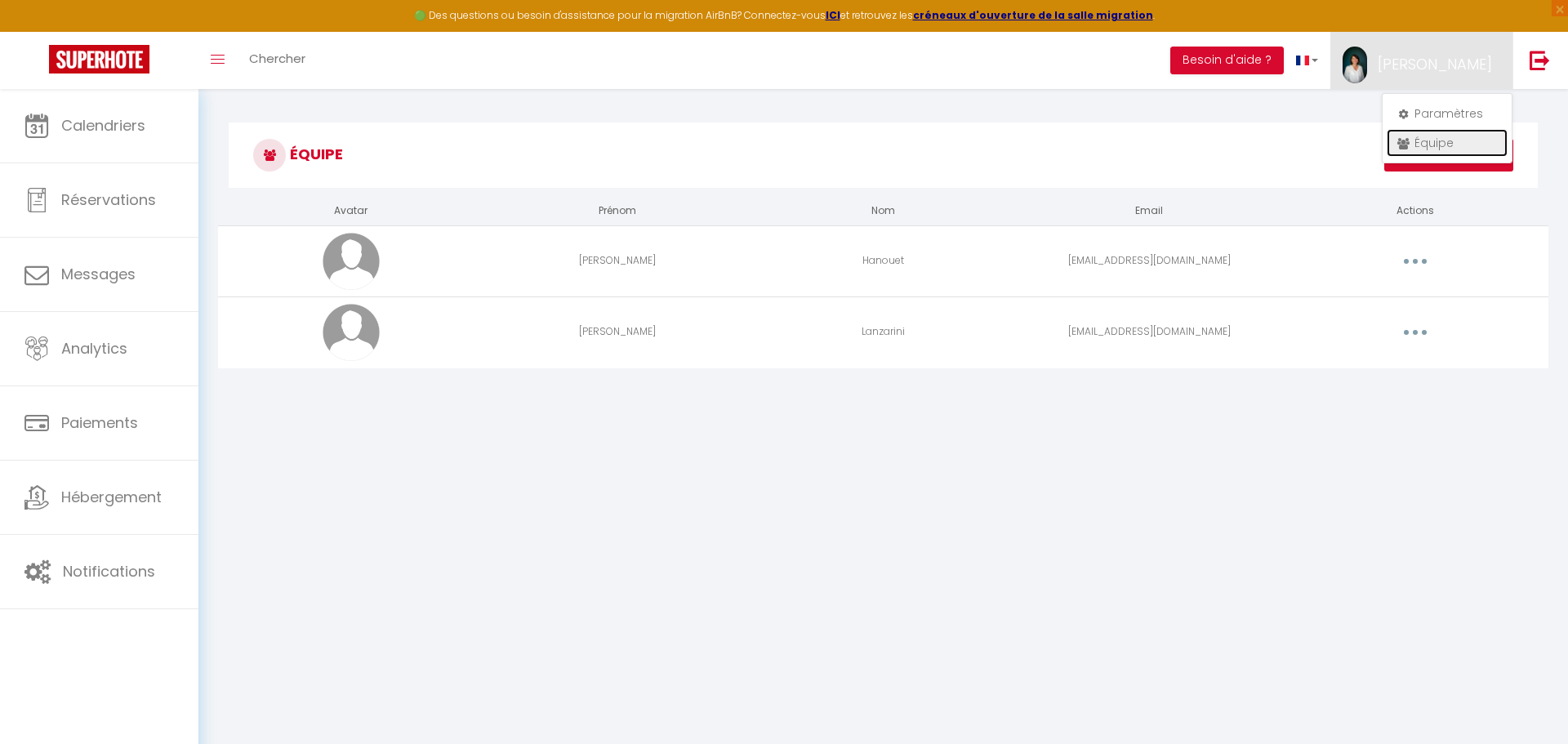
click at [1451, 140] on link "Équipe" at bounding box center [1447, 142] width 120 height 27
click at [1336, 350] on td "Editer Supprimer" at bounding box center [1415, 333] width 266 height 71
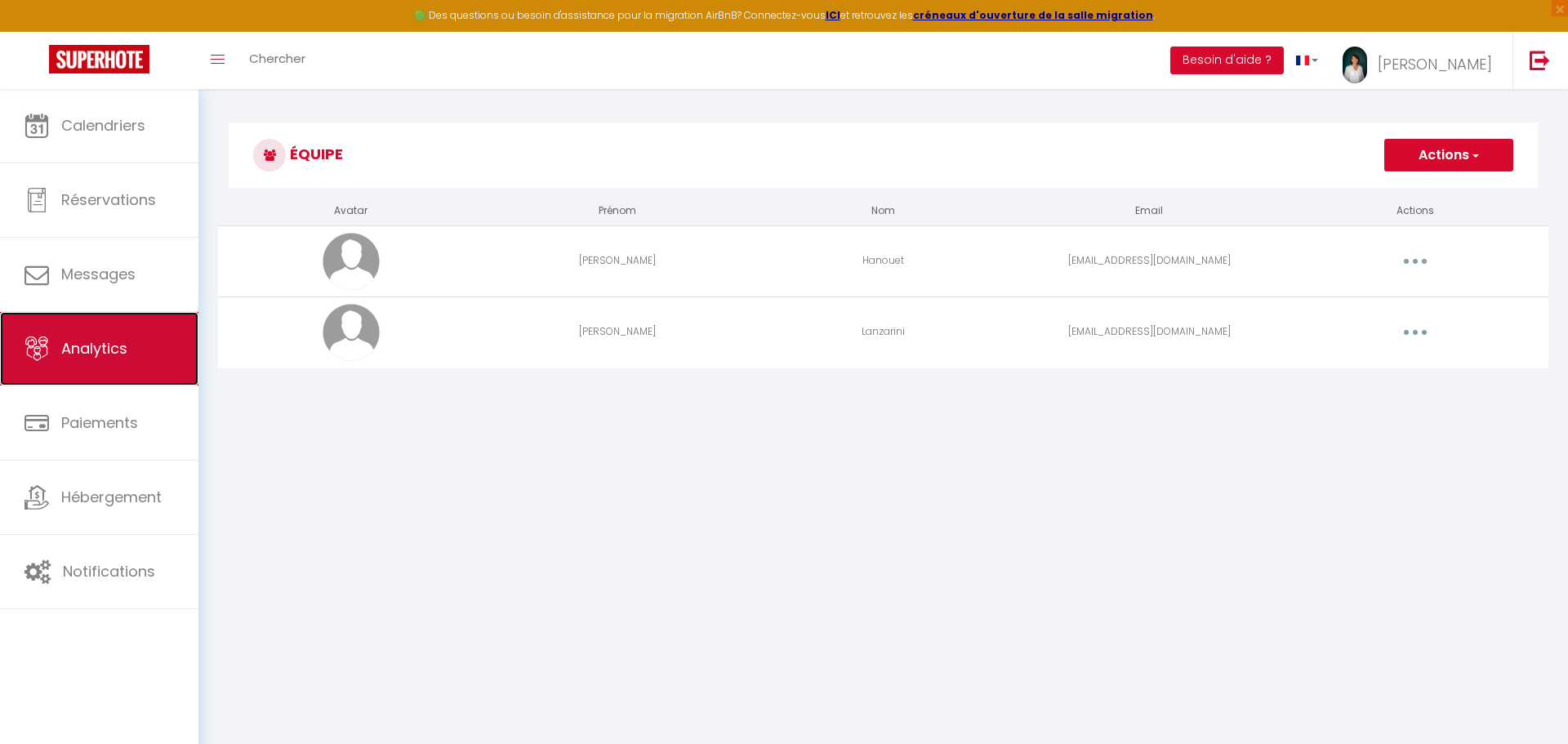
click at [116, 347] on span "Analytics" at bounding box center [95, 348] width 66 height 21
select select "2025"
select select "9"
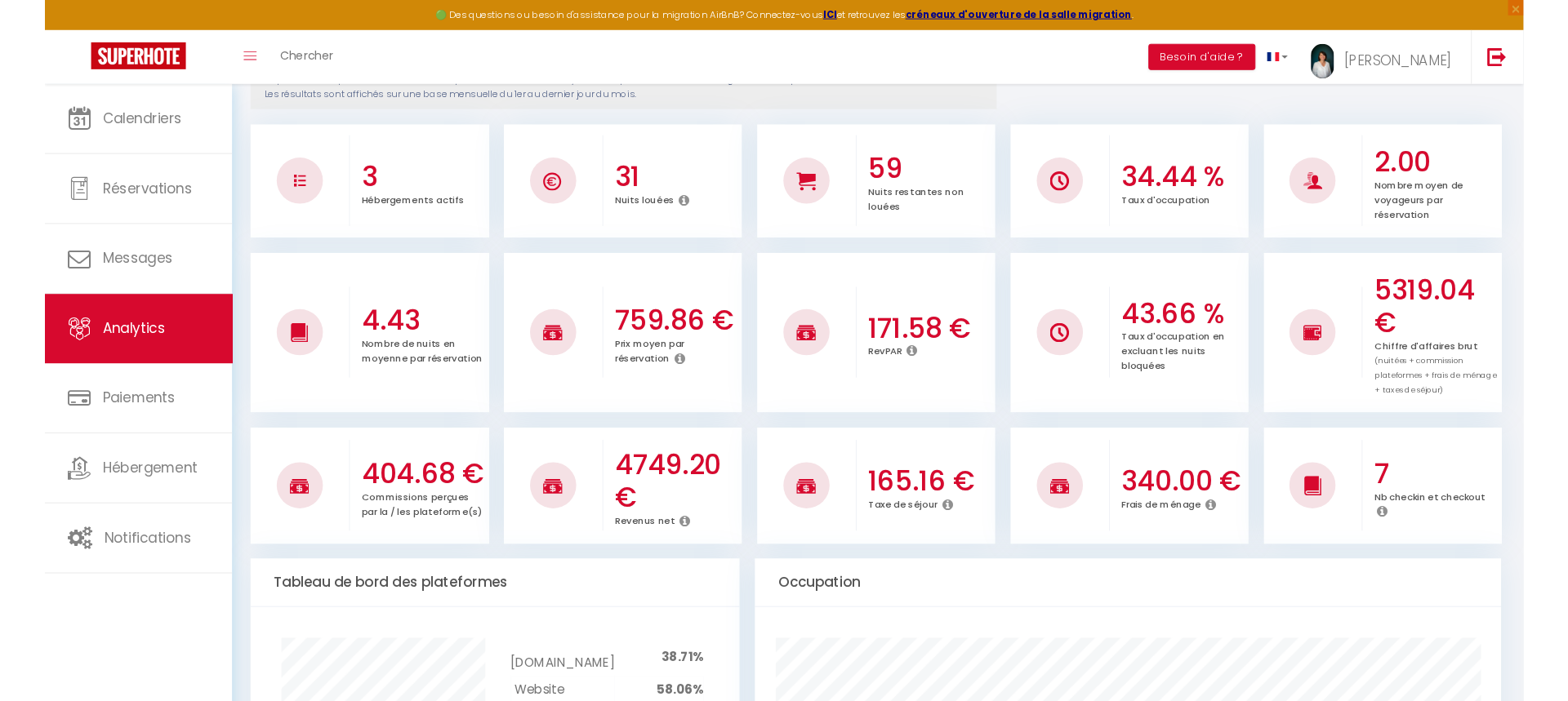
scroll to position [218, 0]
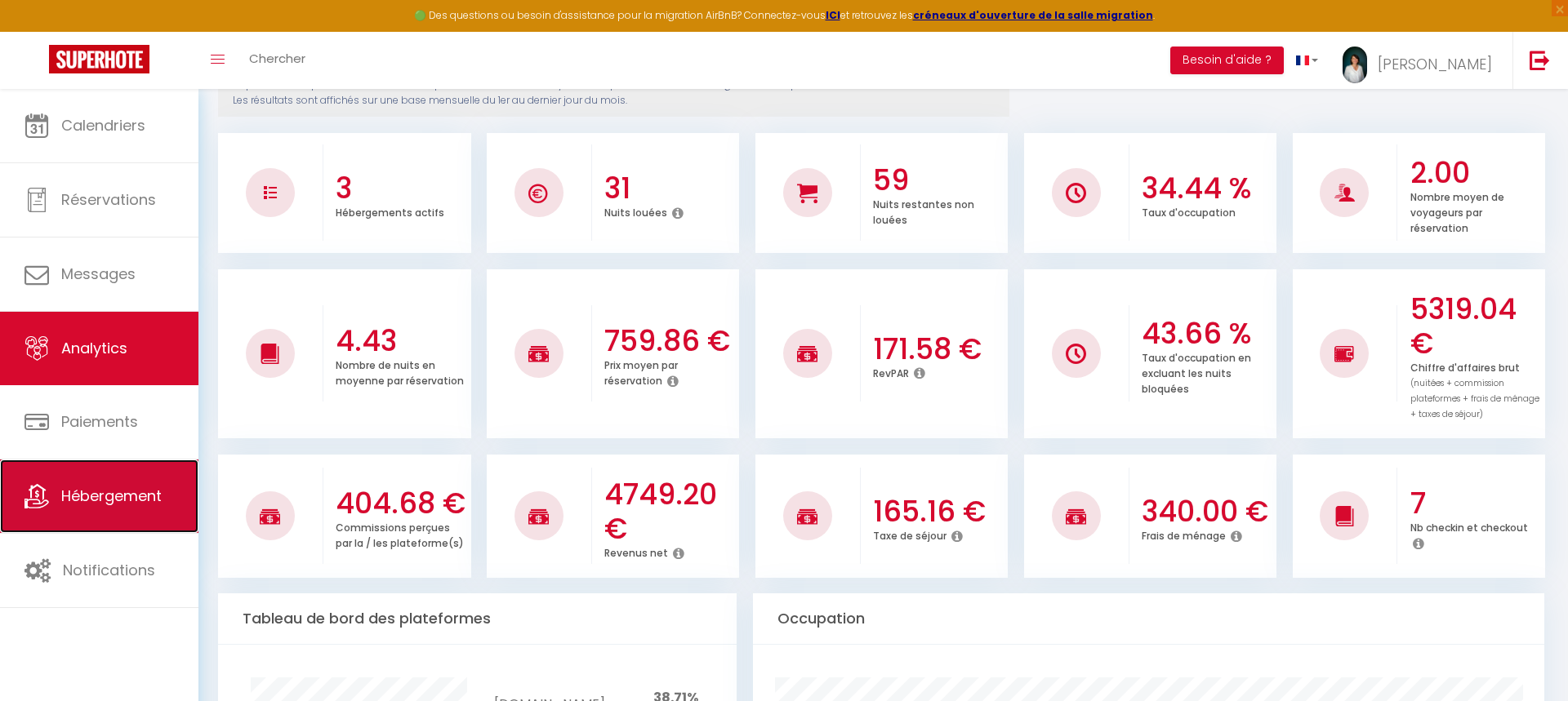
click at [109, 483] on link "Hébergement" at bounding box center [99, 496] width 199 height 73
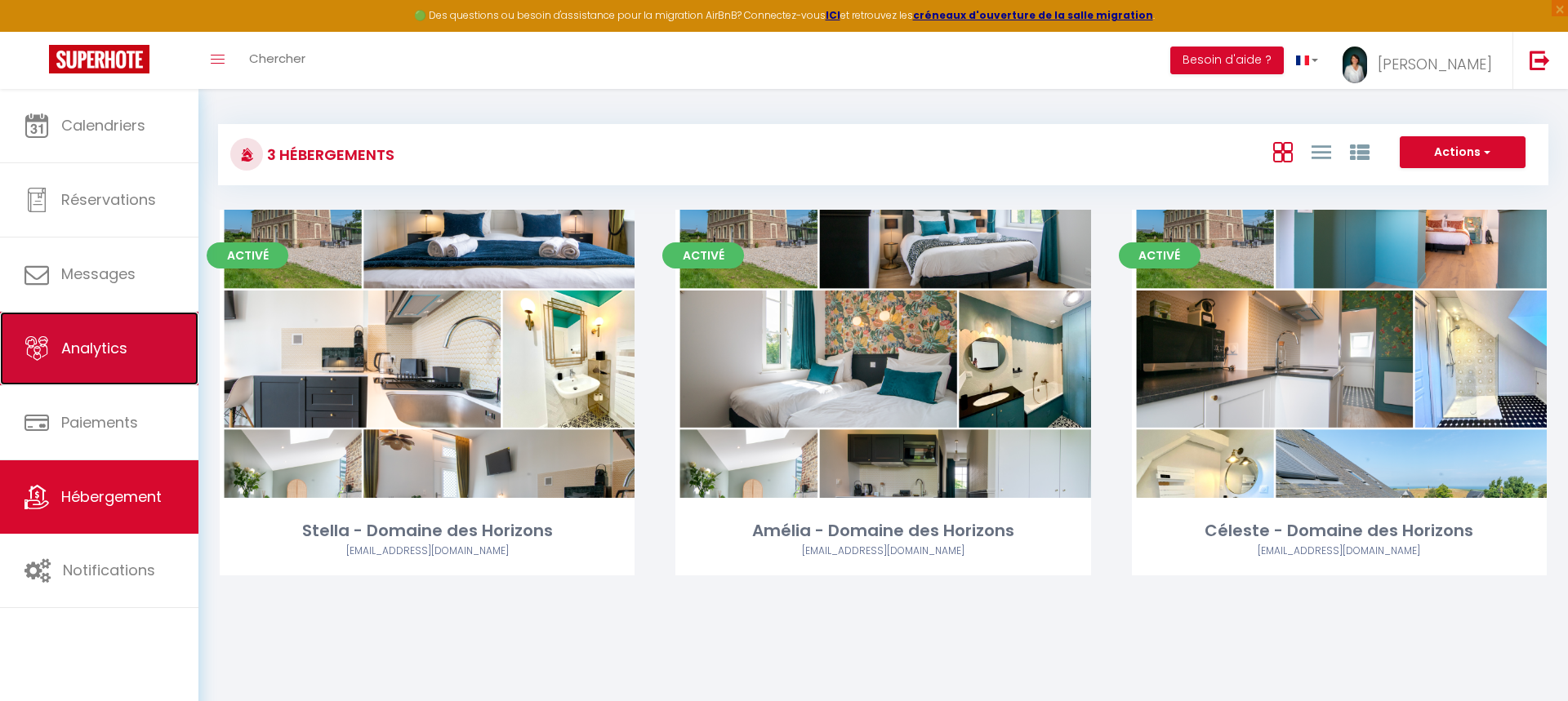
click at [114, 339] on span "Analytics" at bounding box center [95, 348] width 66 height 21
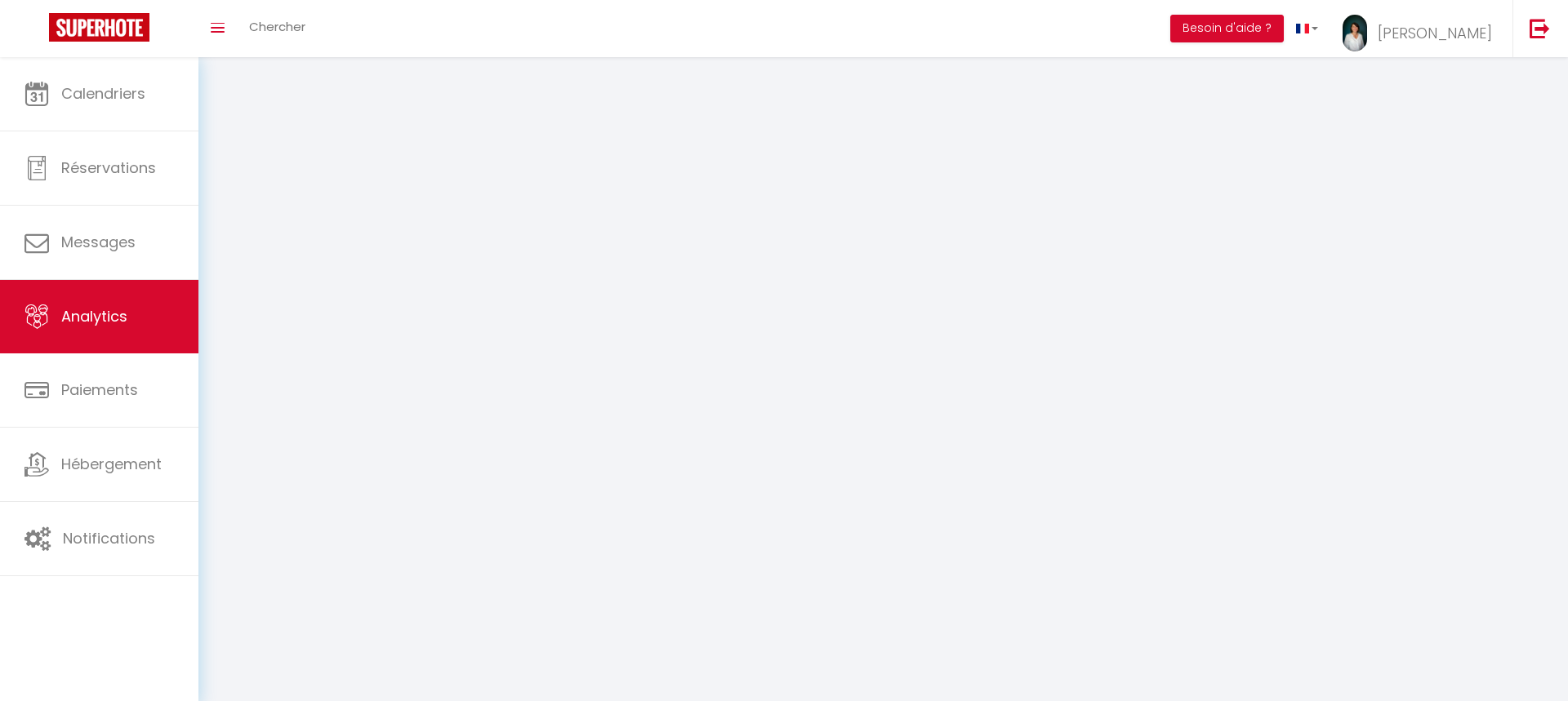
select select "2025"
select select "9"
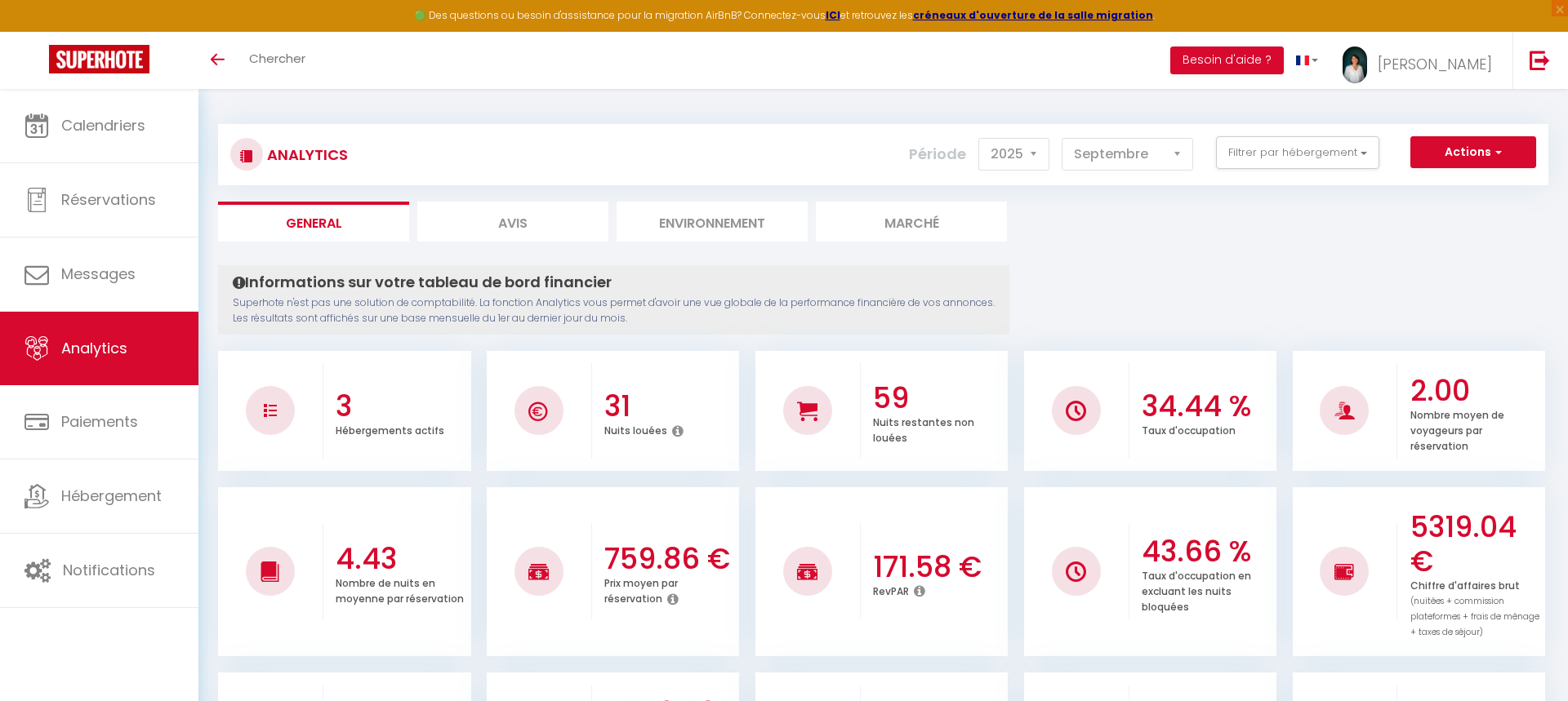
select select "2025"
select select "9"
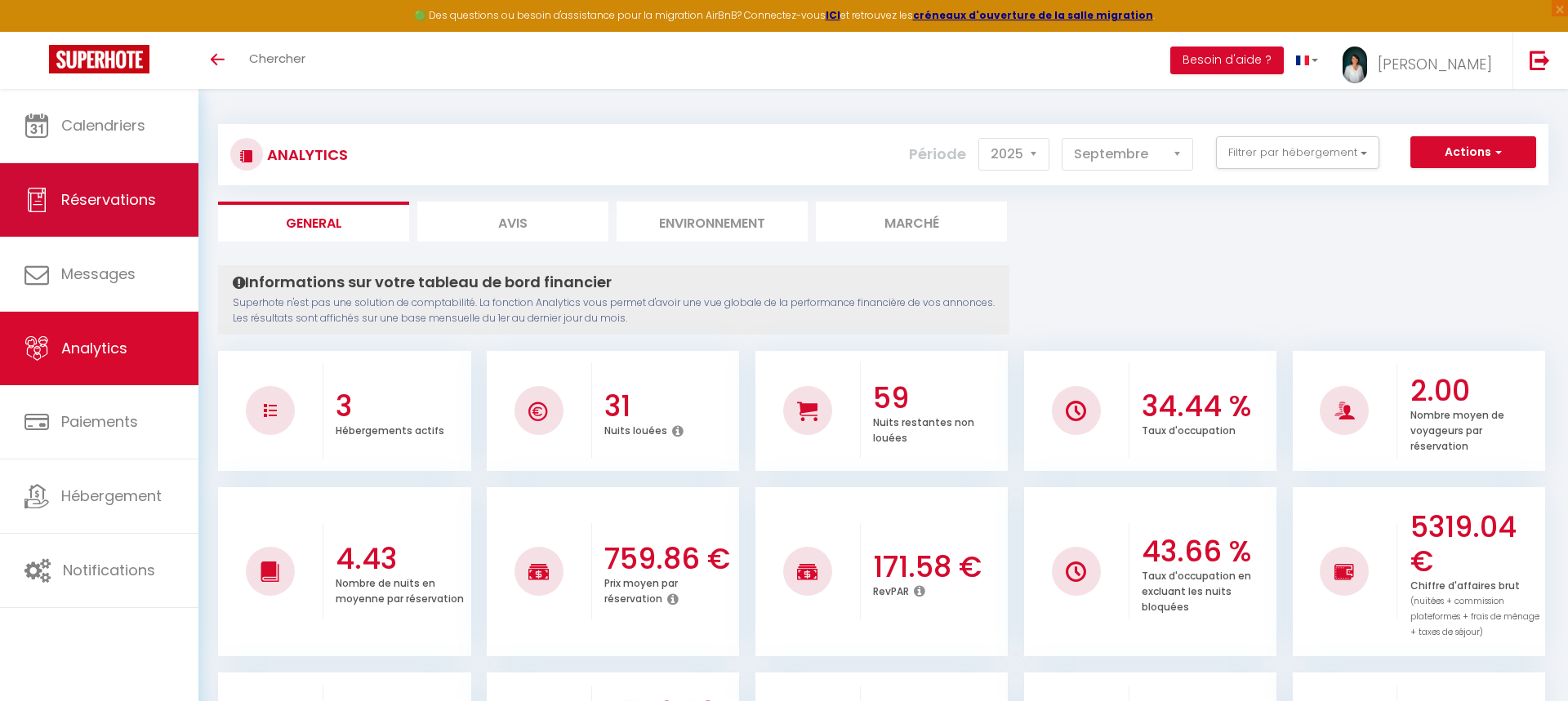
click at [164, 215] on link "Réservations" at bounding box center [99, 200] width 199 height 73
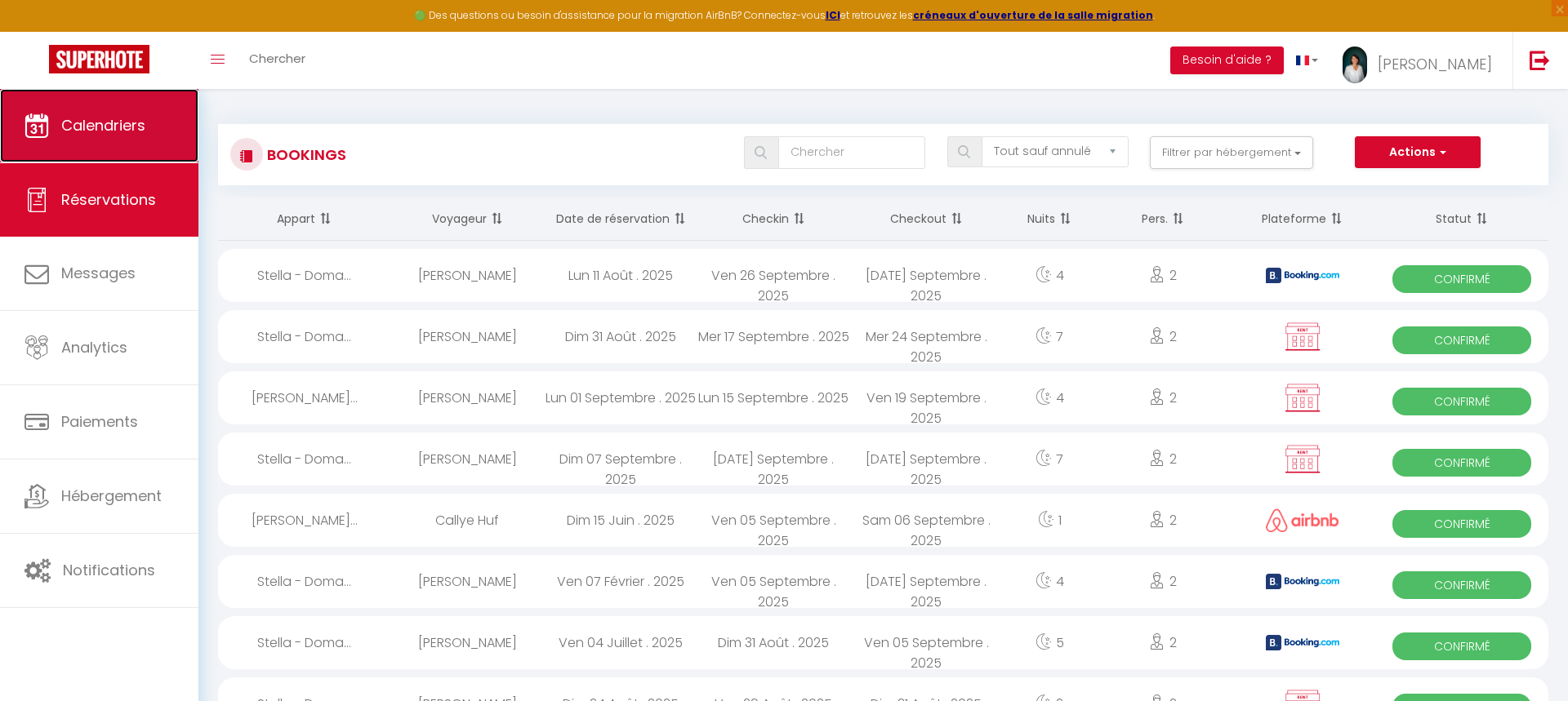
click at [103, 145] on link "Calendriers" at bounding box center [99, 125] width 199 height 73
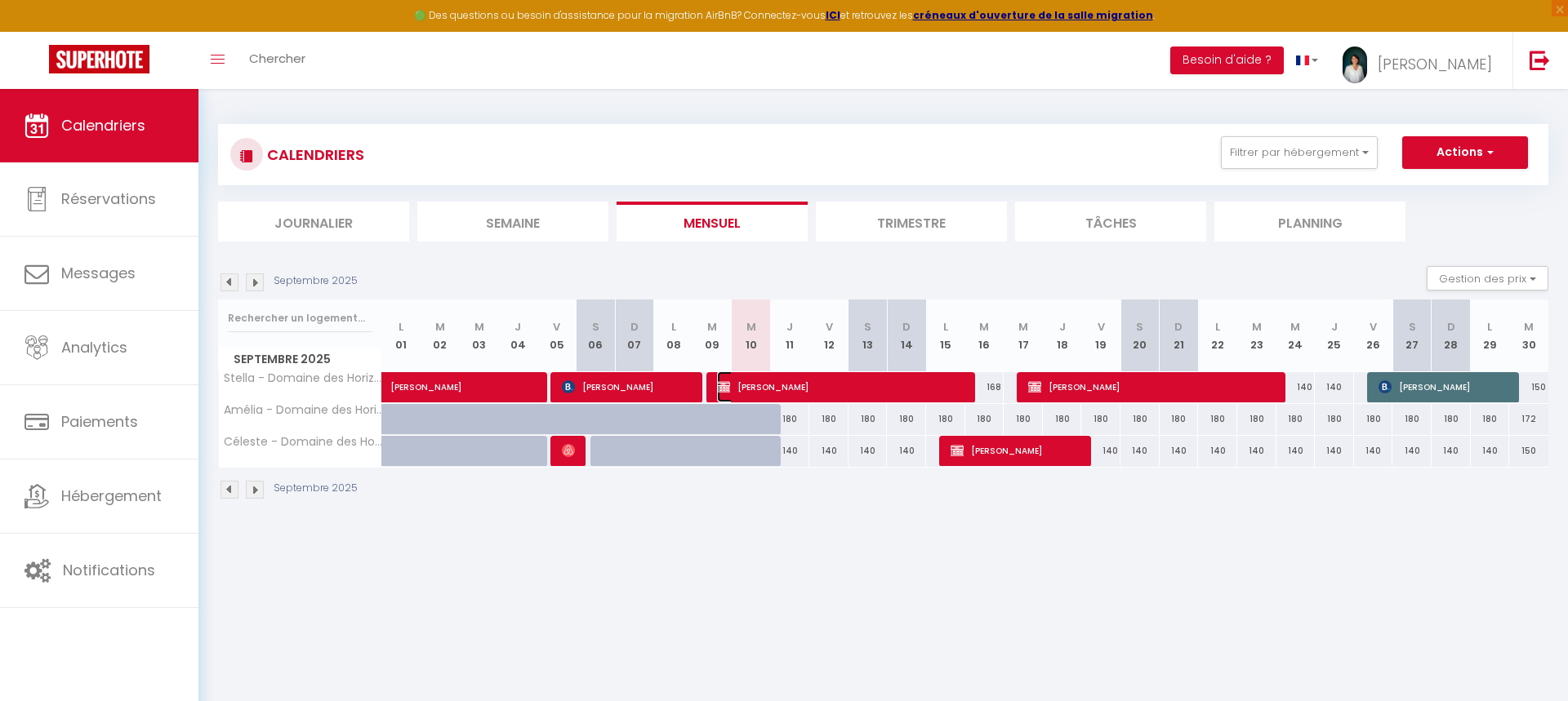
click at [813, 387] on span "[PERSON_NAME]" at bounding box center [841, 386] width 248 height 31
select select "OK"
select select "1"
select select "0"
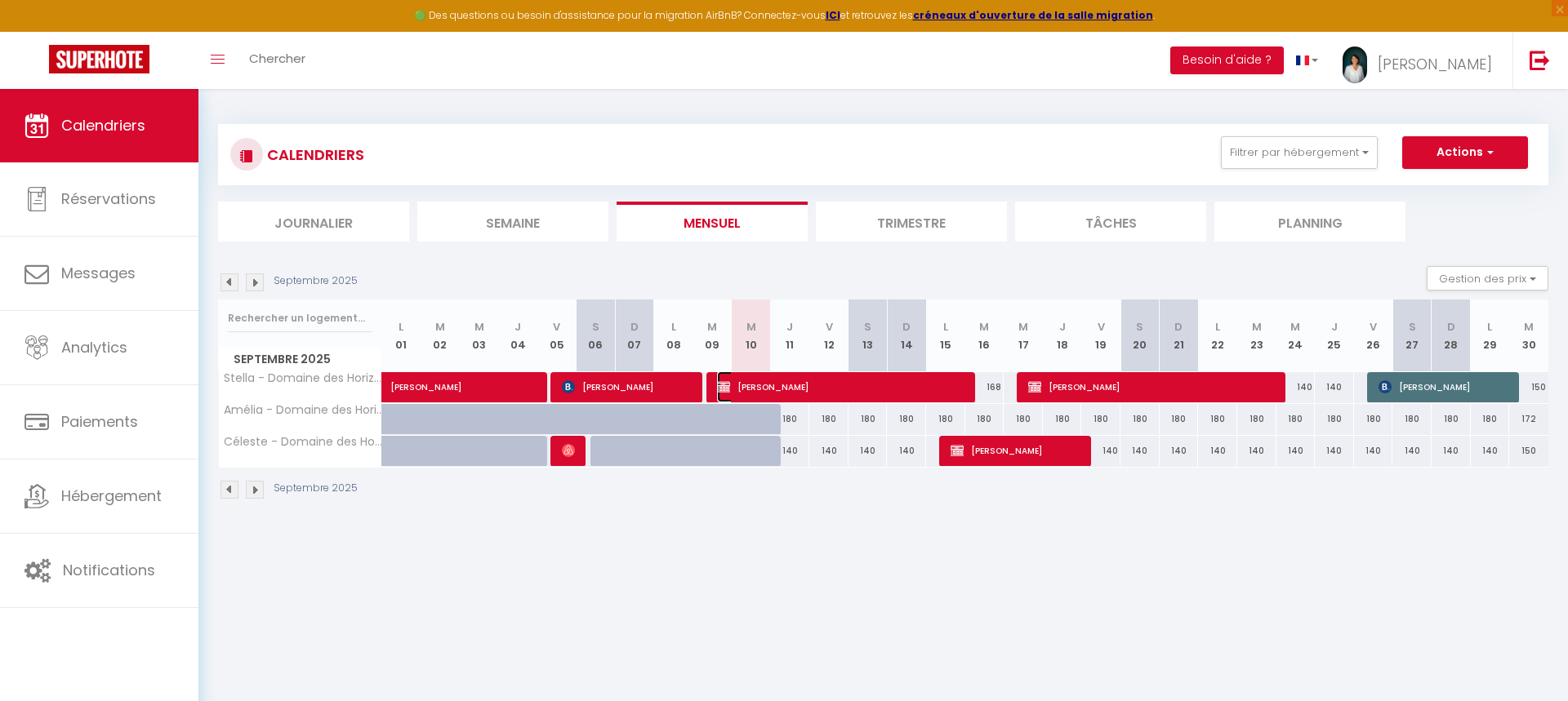
select select "1"
select select
select select "34052"
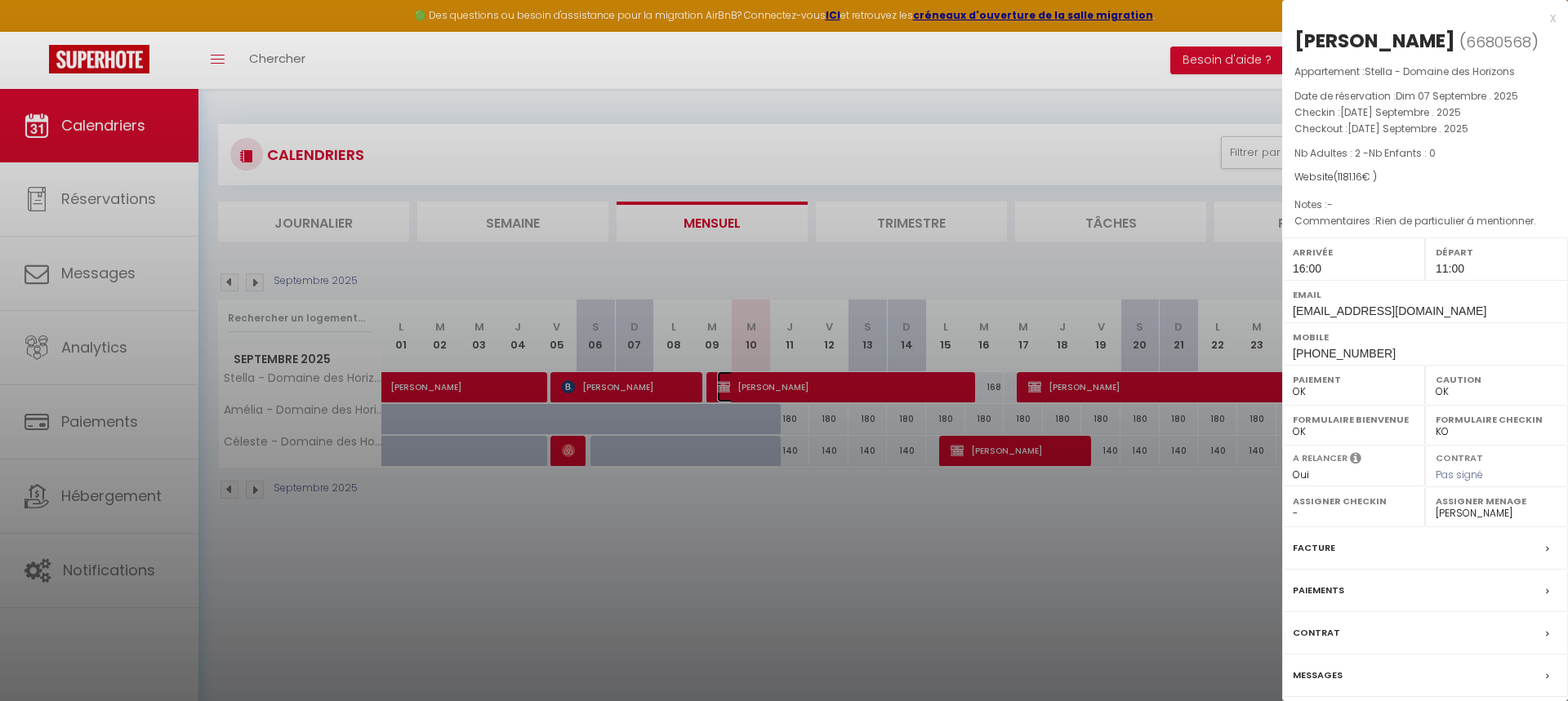
scroll to position [89, 0]
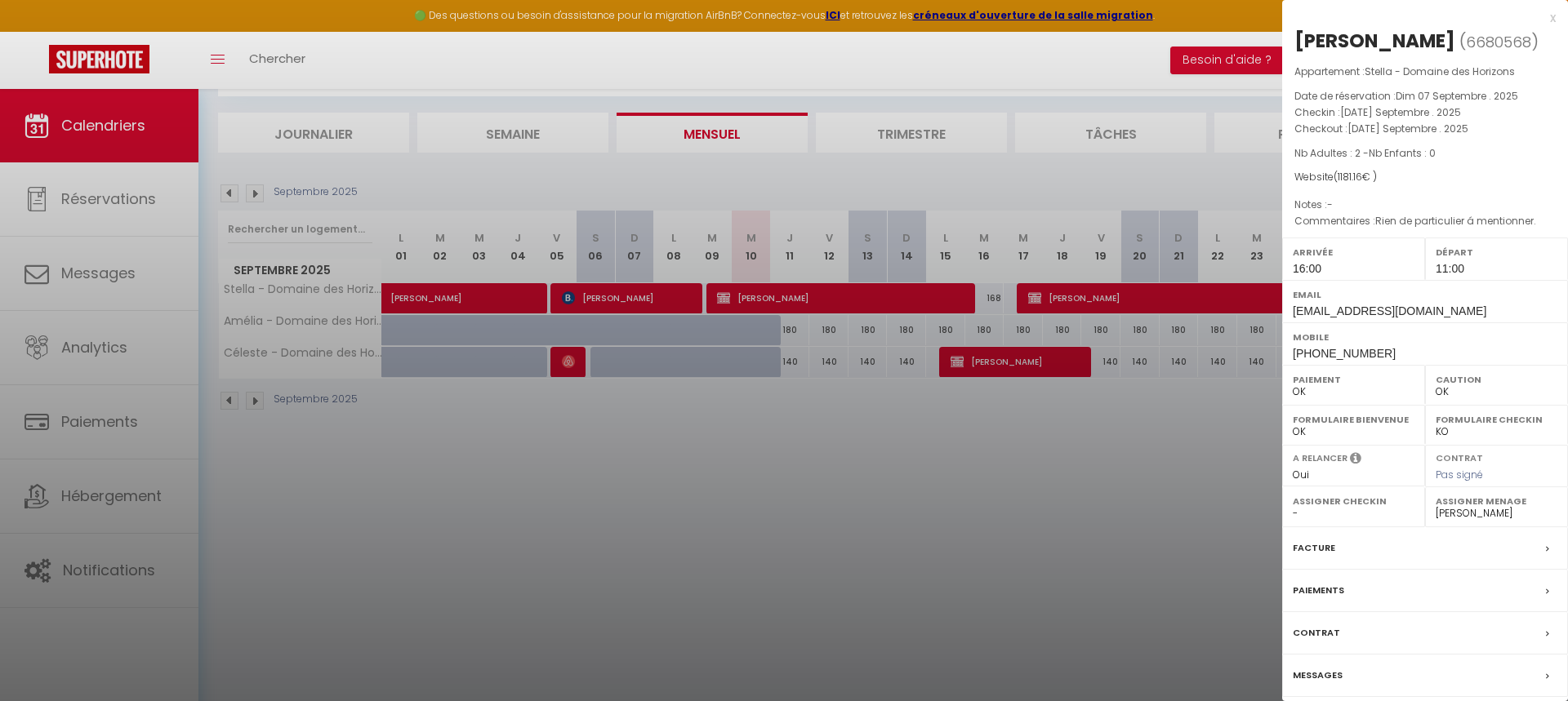
click at [1323, 593] on label "Paiements" at bounding box center [1319, 591] width 52 height 17
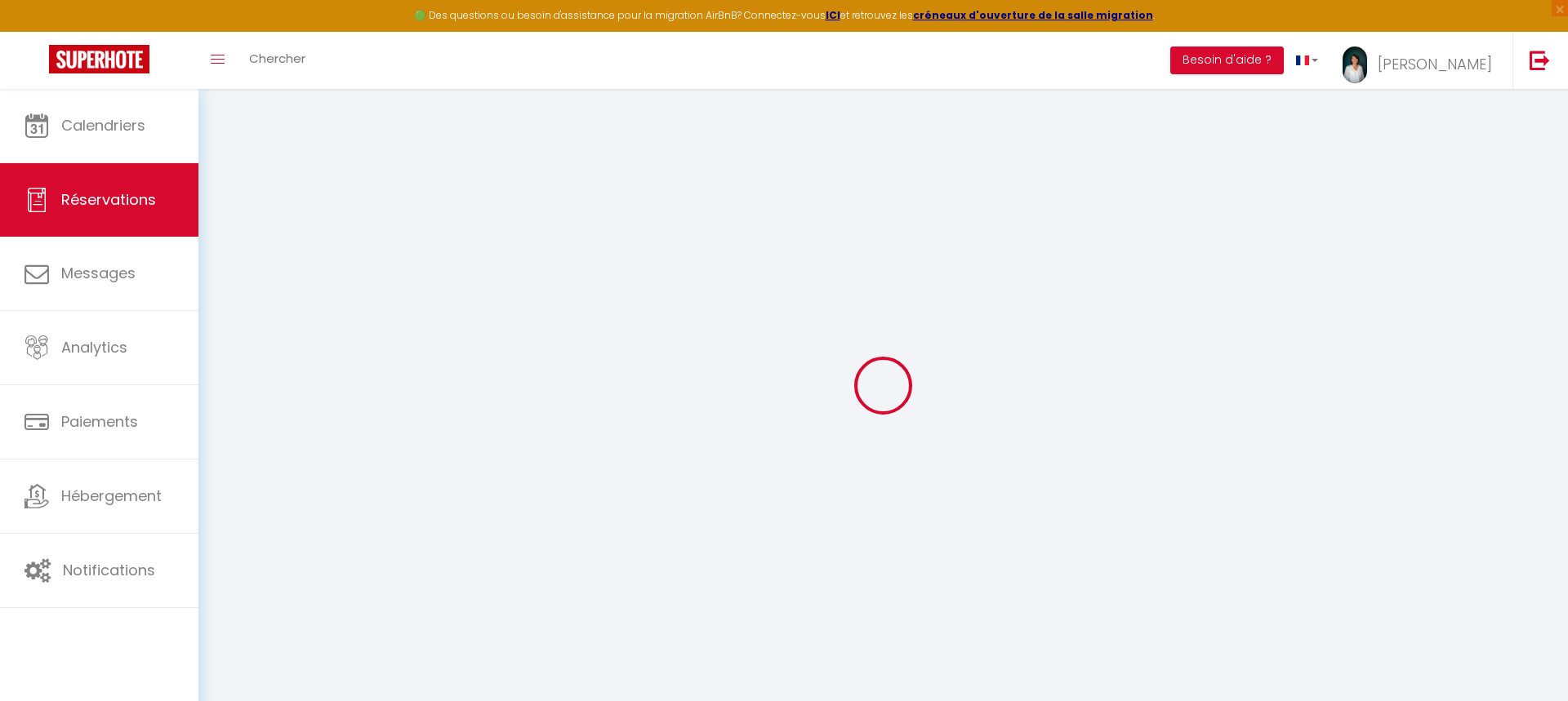
select select
checkbox input "false"
type textarea "Rien de particulier á mentionner."
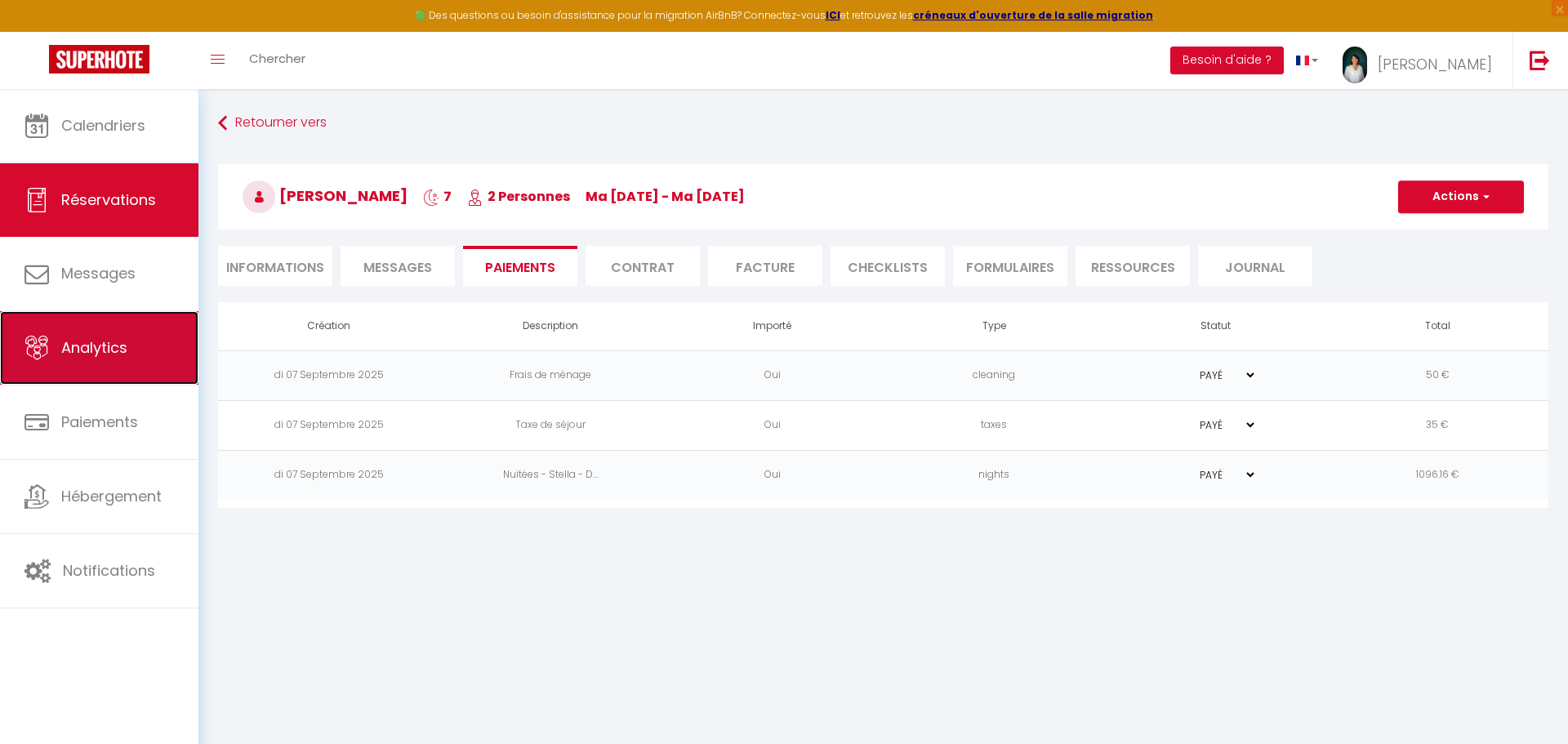
click at [150, 373] on link "Analytics" at bounding box center [99, 347] width 199 height 73
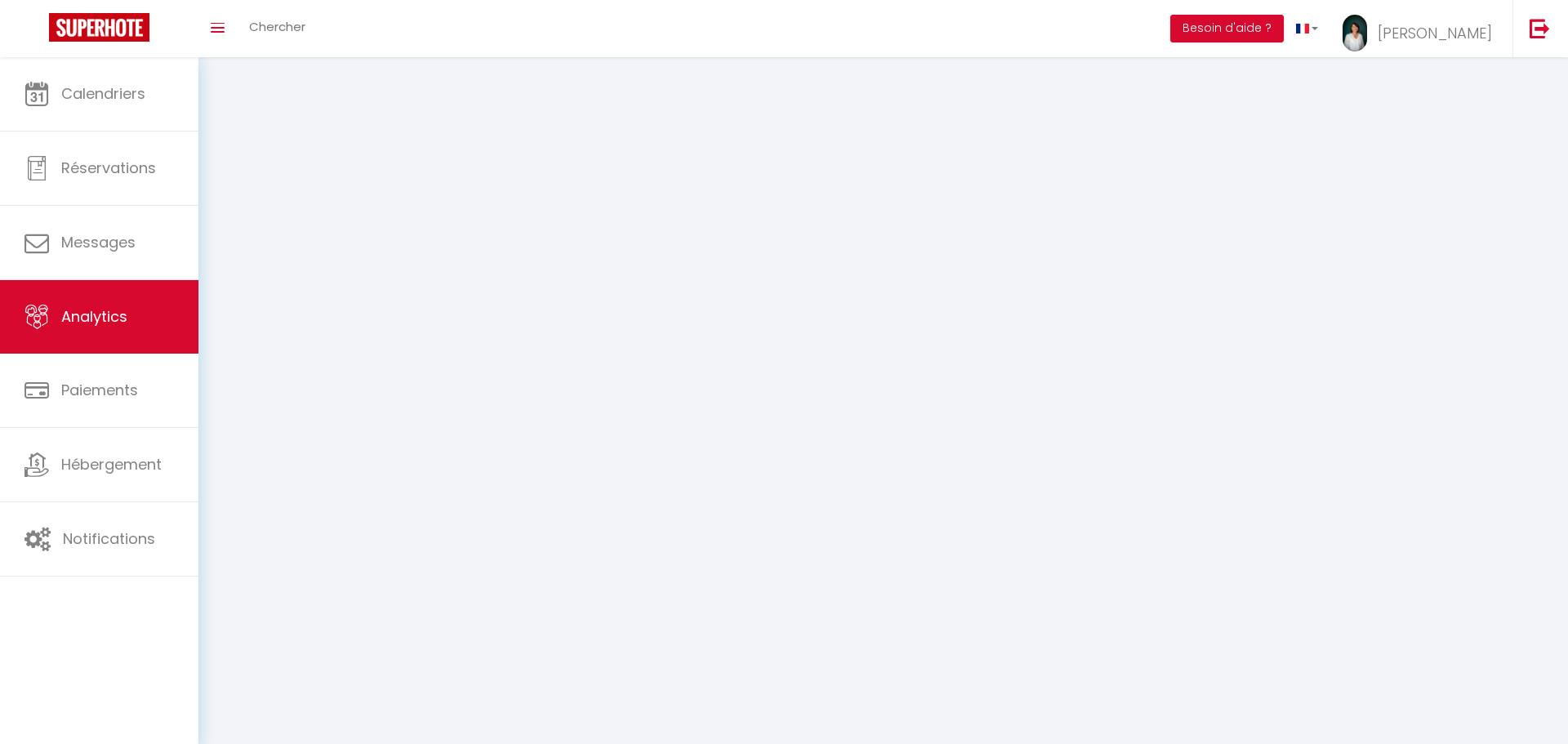
select select "2025"
select select "9"
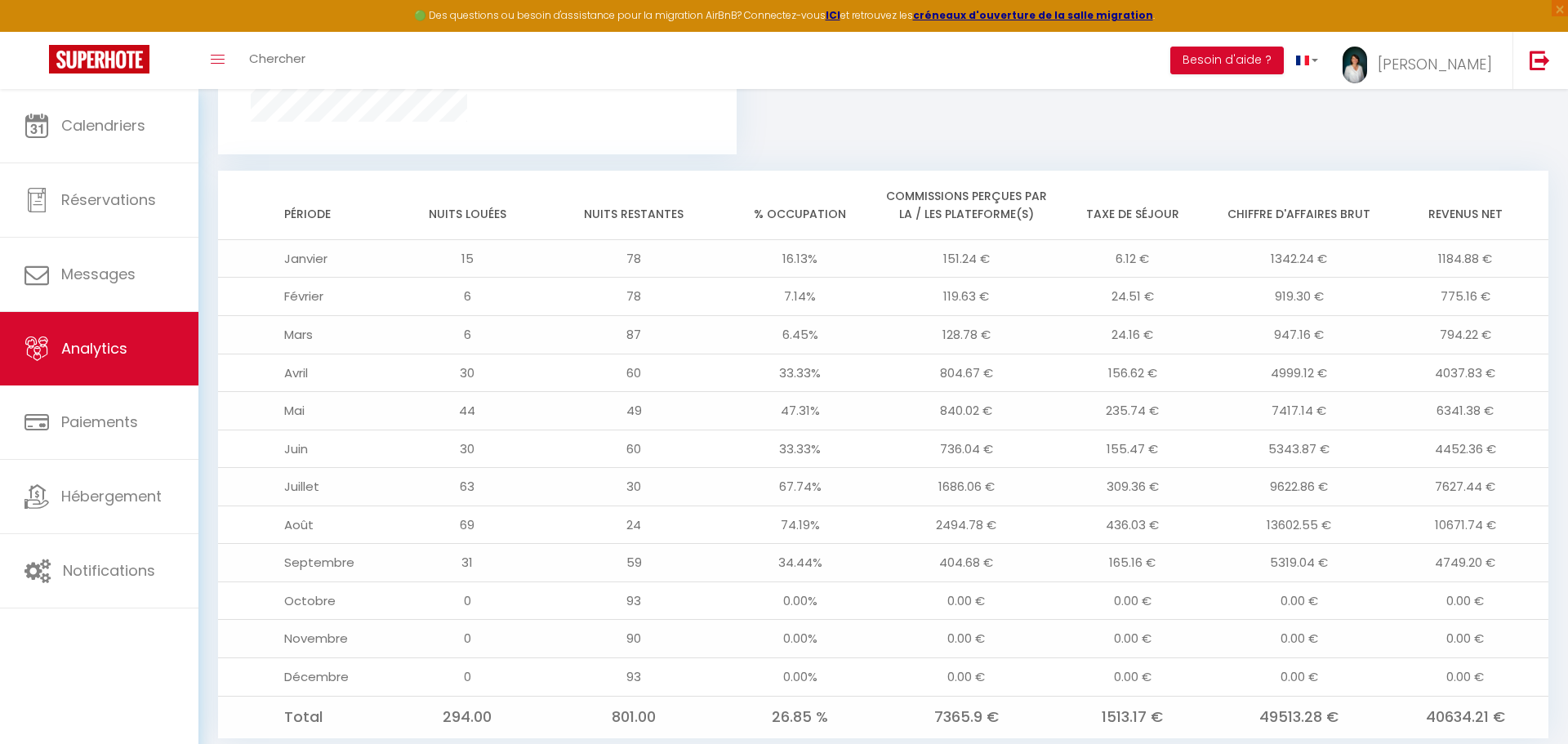
scroll to position [1303, 0]
